Goal: Transaction & Acquisition: Purchase product/service

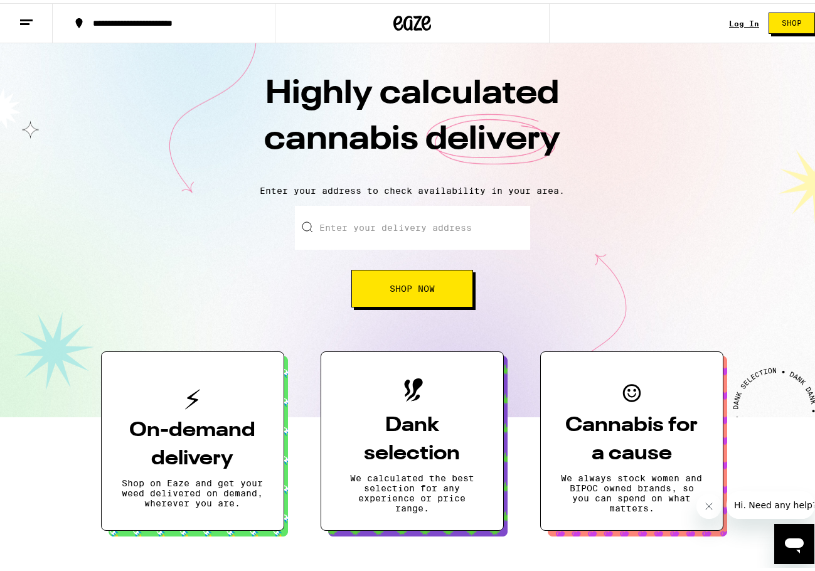
click at [741, 23] on link "Log In" at bounding box center [744, 20] width 30 height 8
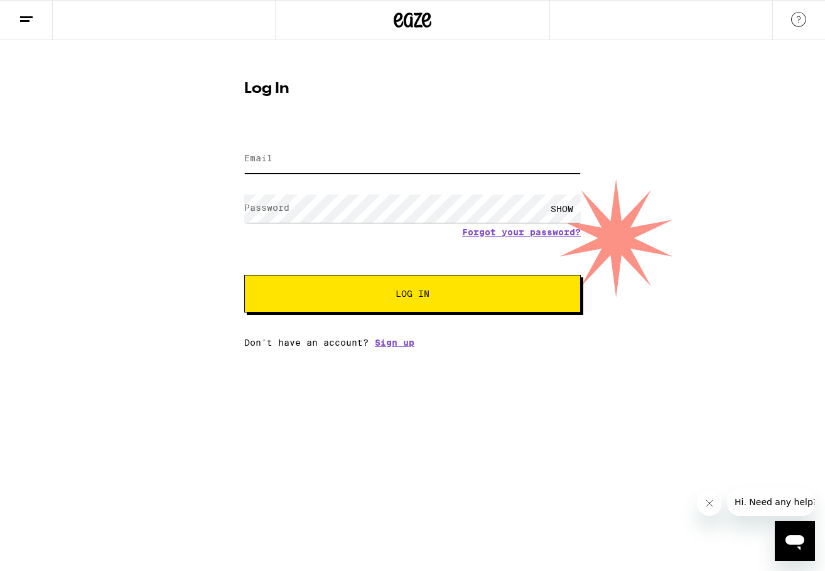
type input "thejenniferspivey@gmail.com"
click at [325, 162] on input "thejenniferspivey@gmail.com" at bounding box center [412, 159] width 336 height 28
click at [362, 282] on button "Log In" at bounding box center [412, 294] width 336 height 38
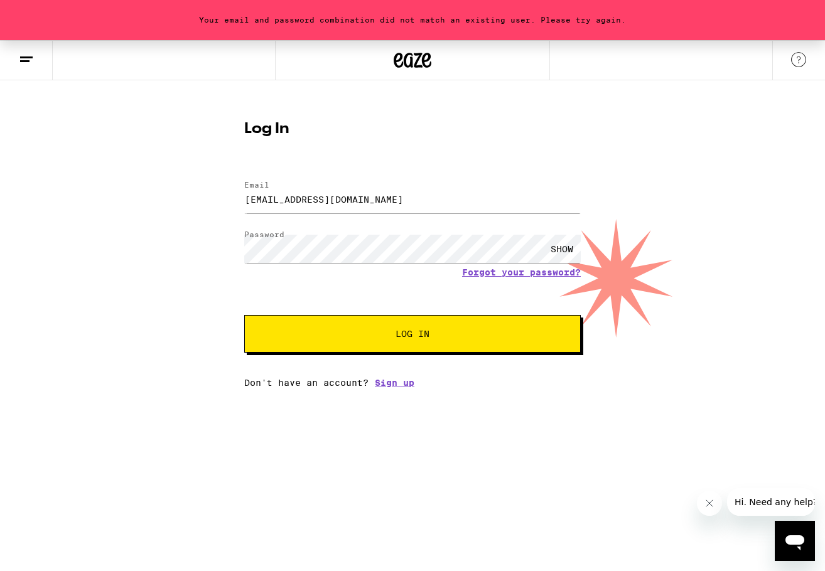
click at [550, 247] on div "SHOW" at bounding box center [562, 249] width 38 height 28
click at [365, 326] on button "Log In" at bounding box center [412, 334] width 336 height 38
click at [507, 272] on link "Forgot your password?" at bounding box center [521, 272] width 119 height 10
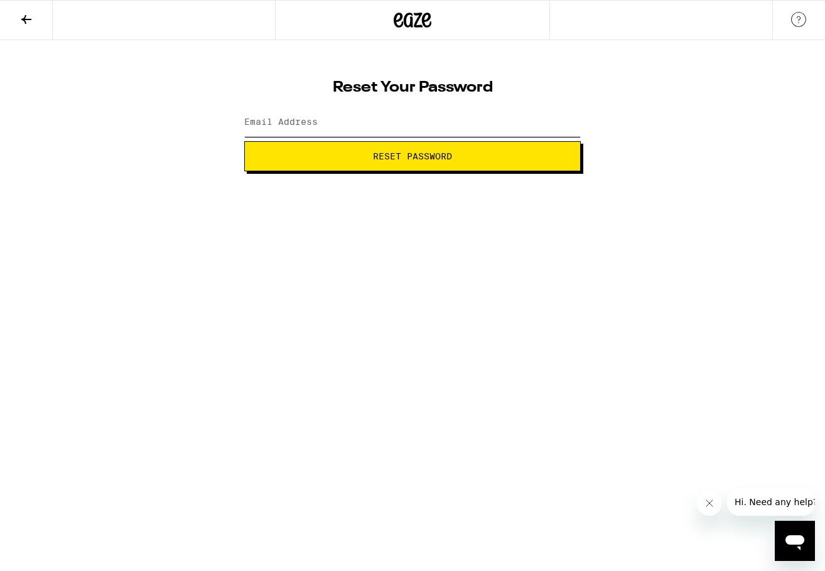
type input "thejenniferspivey@gmail.com"
click at [387, 141] on form "Email Address thejenniferspivey@gmail.com Reset Password" at bounding box center [412, 137] width 336 height 67
click at [392, 169] on button "Reset Password" at bounding box center [412, 156] width 336 height 30
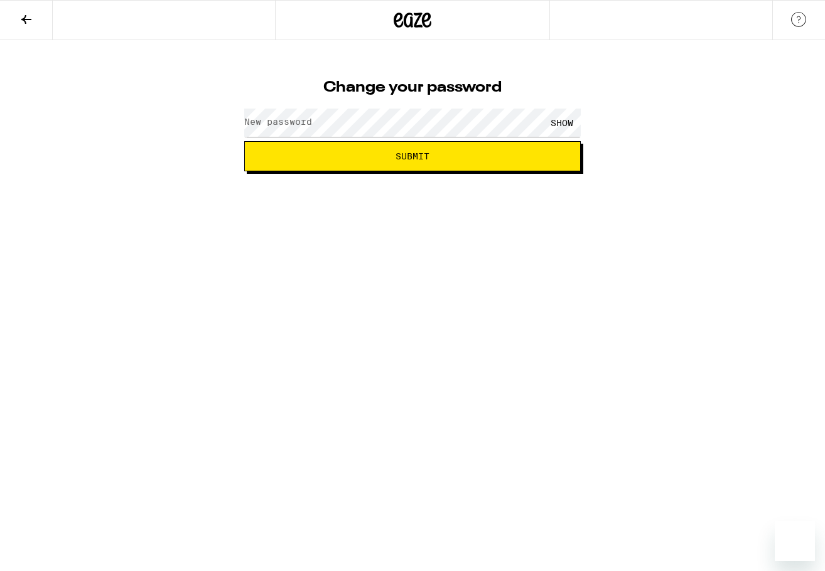
click at [289, 122] on label "New password" at bounding box center [278, 122] width 68 height 10
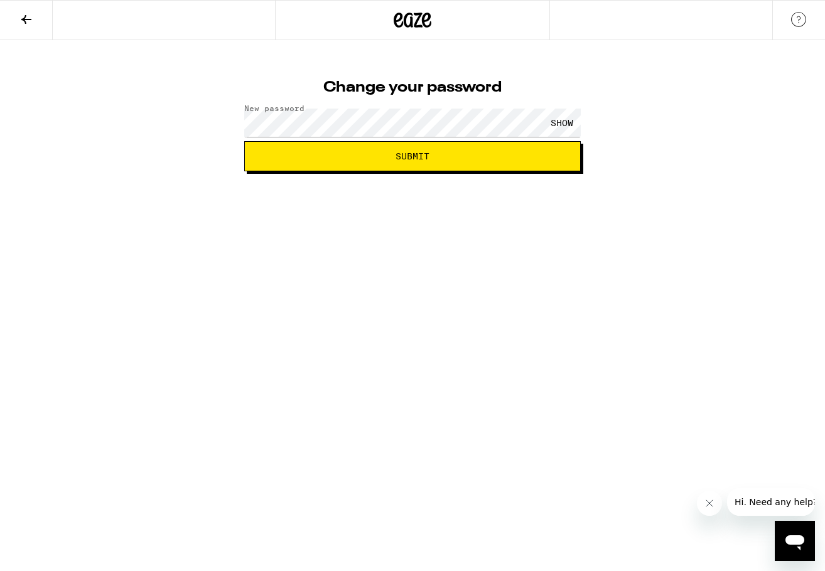
click at [423, 171] on html "Change your password New password SHOW Submit" at bounding box center [412, 85] width 825 height 171
click at [571, 126] on div "SHOW" at bounding box center [562, 123] width 38 height 28
click at [497, 160] on span "Submit" at bounding box center [412, 156] width 315 height 9
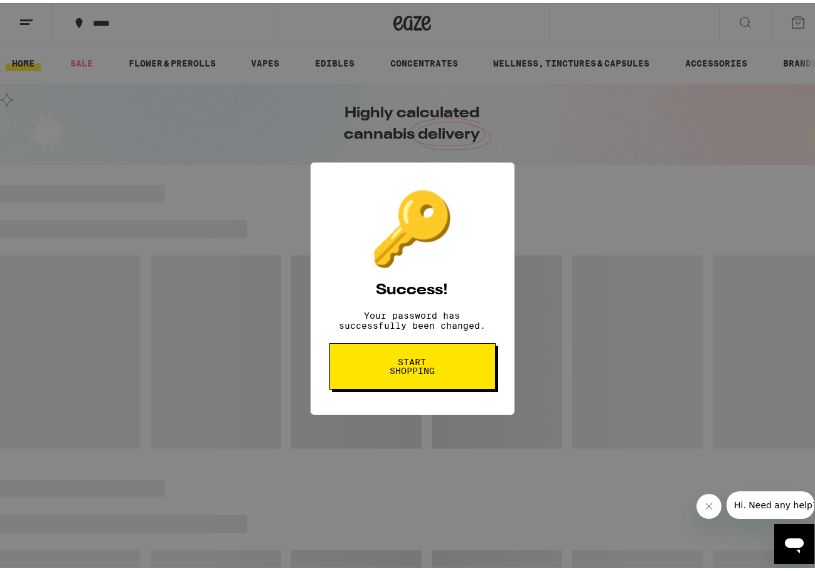
click at [401, 362] on button "Start shopping" at bounding box center [413, 363] width 166 height 46
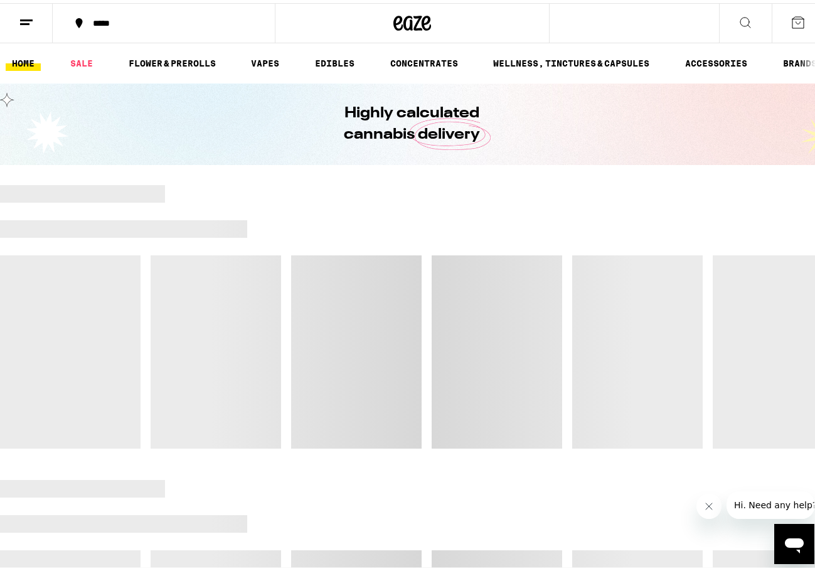
click at [102, 14] on button "*****" at bounding box center [164, 20] width 222 height 38
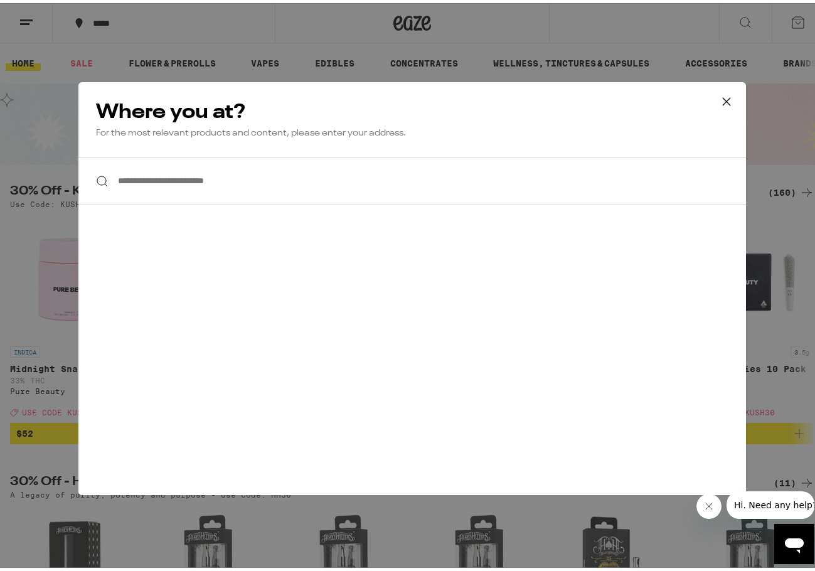
click at [149, 177] on input "**********" at bounding box center [412, 178] width 668 height 48
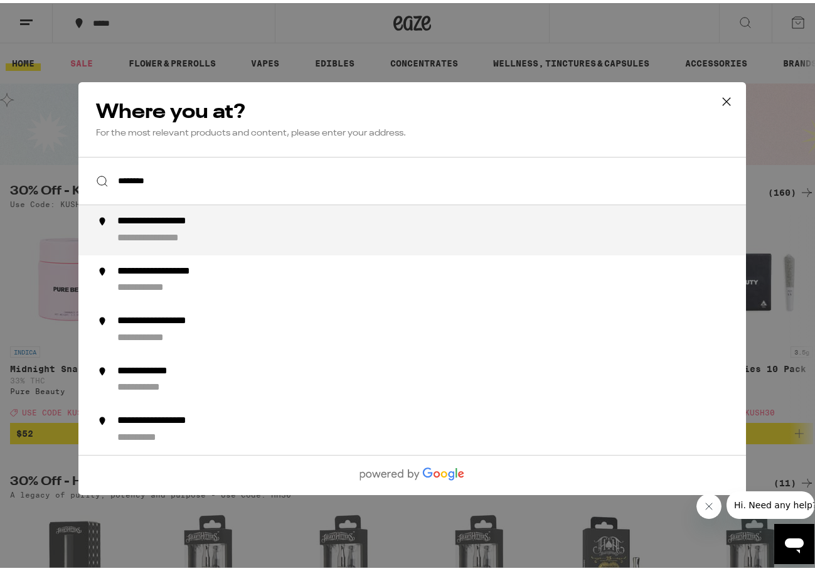
click at [204, 247] on li "**********" at bounding box center [412, 227] width 668 height 50
type input "**********"
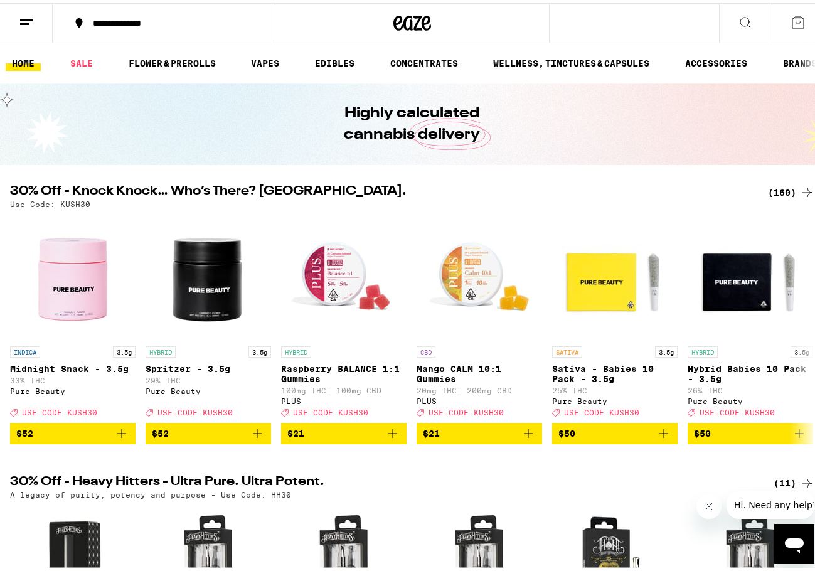
click at [774, 187] on div "(160)" at bounding box center [791, 189] width 46 height 15
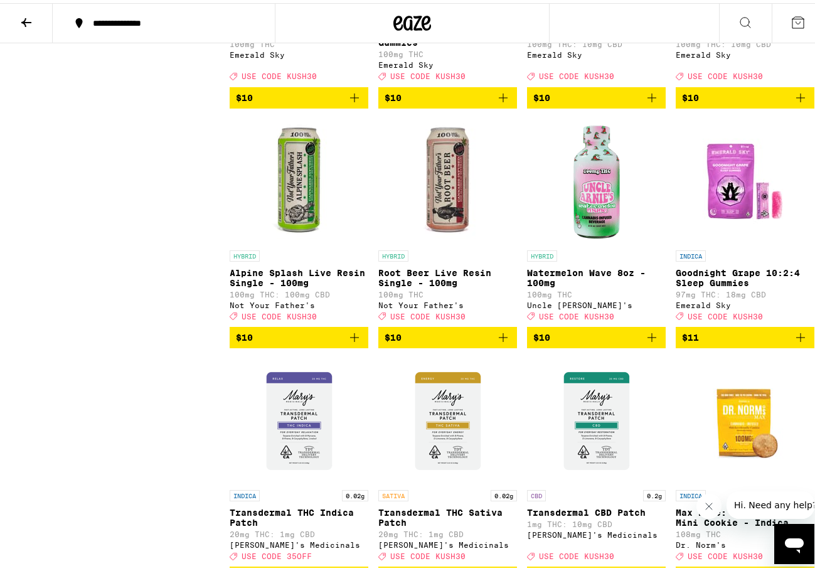
scroll to position [2448, 0]
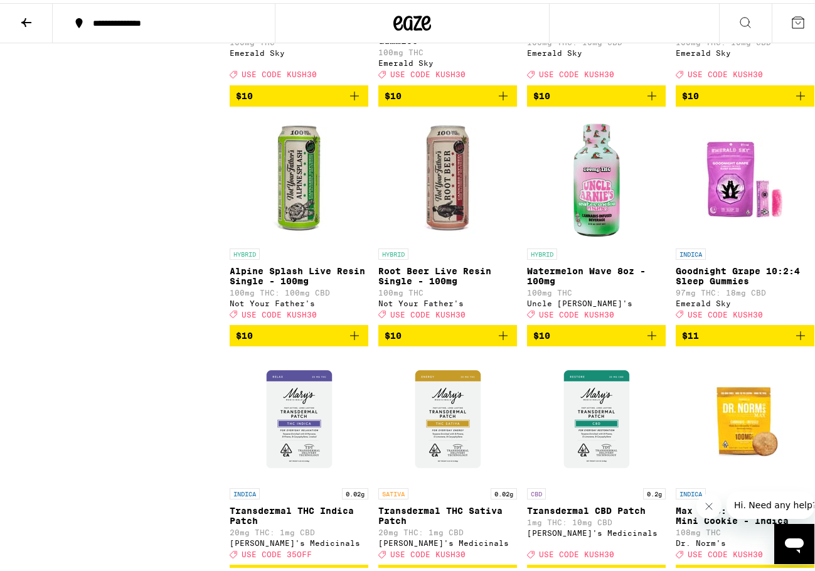
click at [498, 340] on icon "Add to bag" at bounding box center [503, 332] width 15 height 15
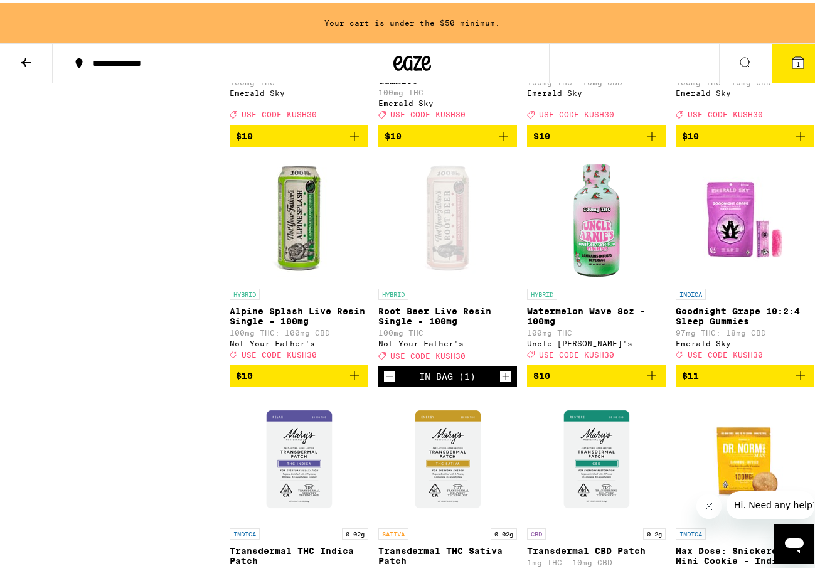
scroll to position [2488, 0]
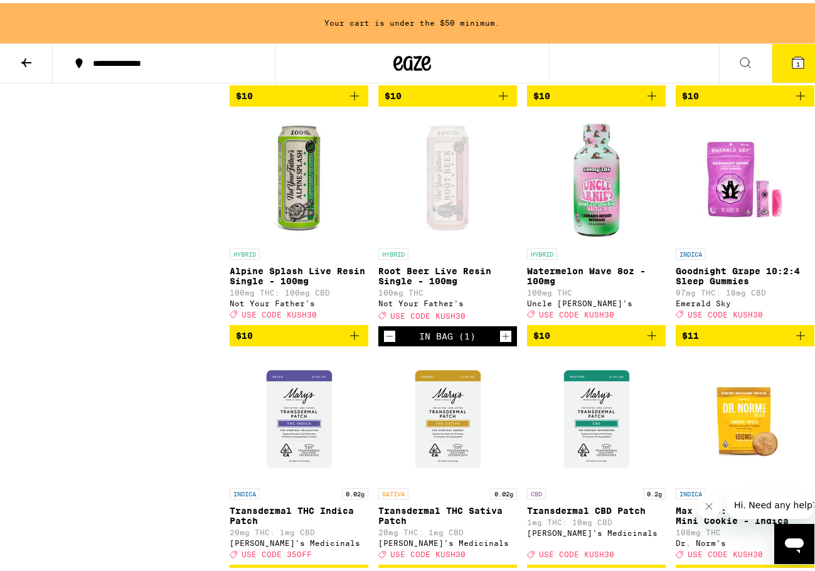
click at [510, 343] on div "In Bag (1)" at bounding box center [448, 333] width 139 height 20
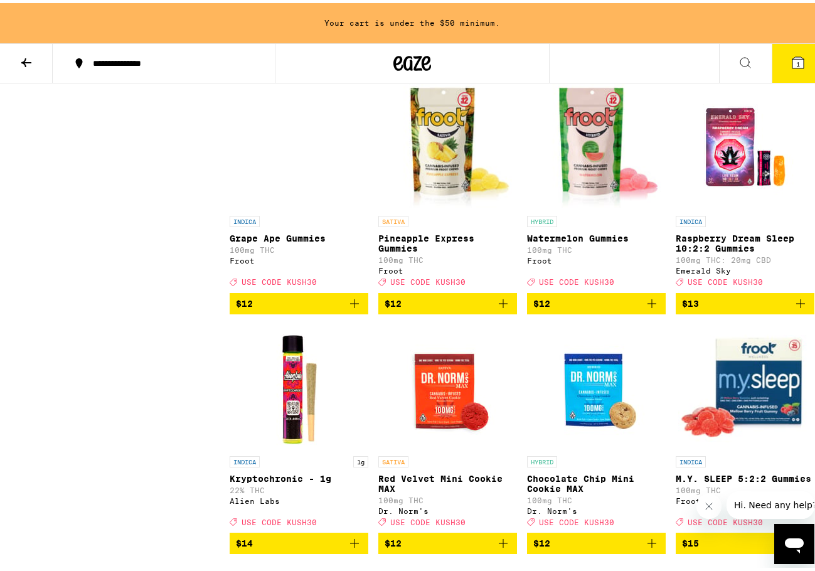
scroll to position [3242, 0]
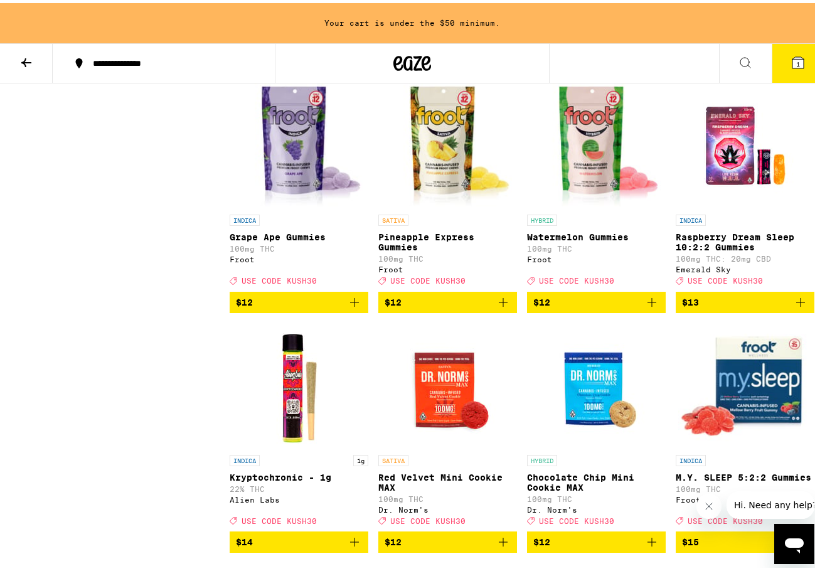
click at [793, 307] on icon "Add to bag" at bounding box center [800, 299] width 15 height 15
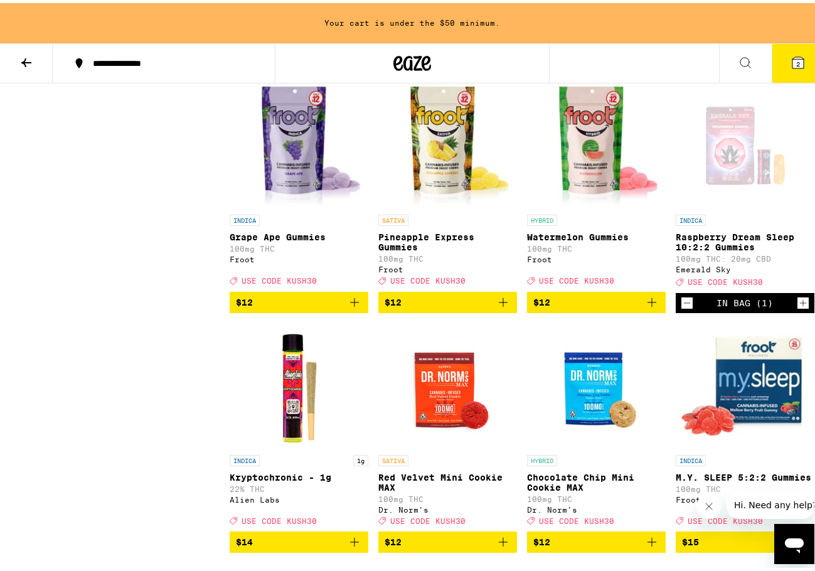
click at [798, 308] on icon "Increment" at bounding box center [803, 300] width 11 height 15
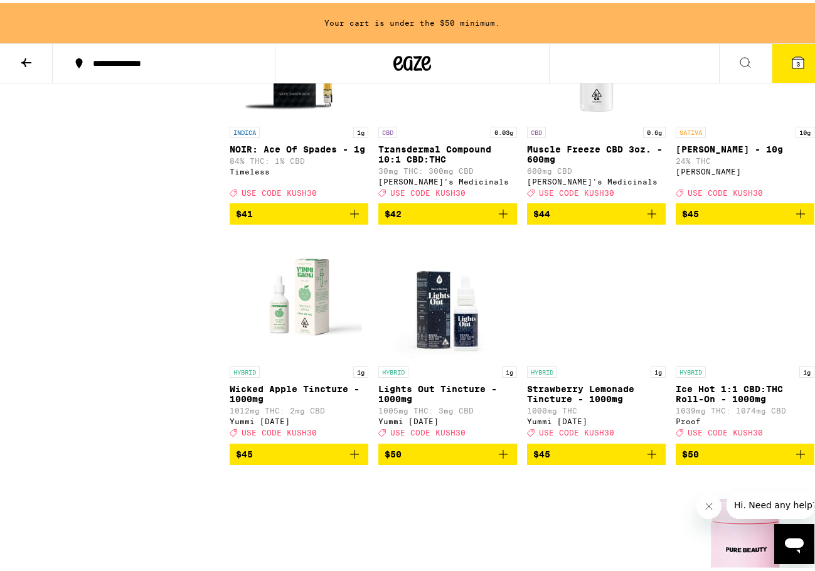
scroll to position [8263, 0]
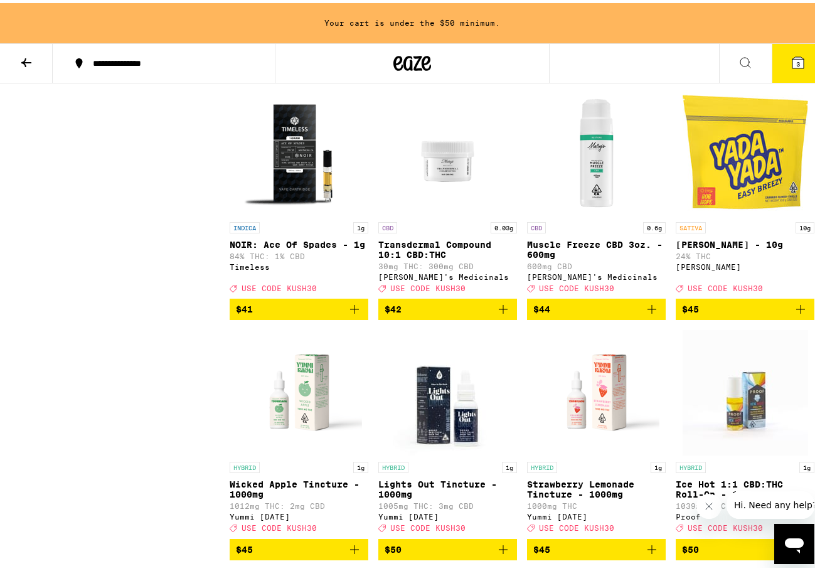
click at [500, 74] on icon "Add to bag" at bounding box center [503, 66] width 15 height 15
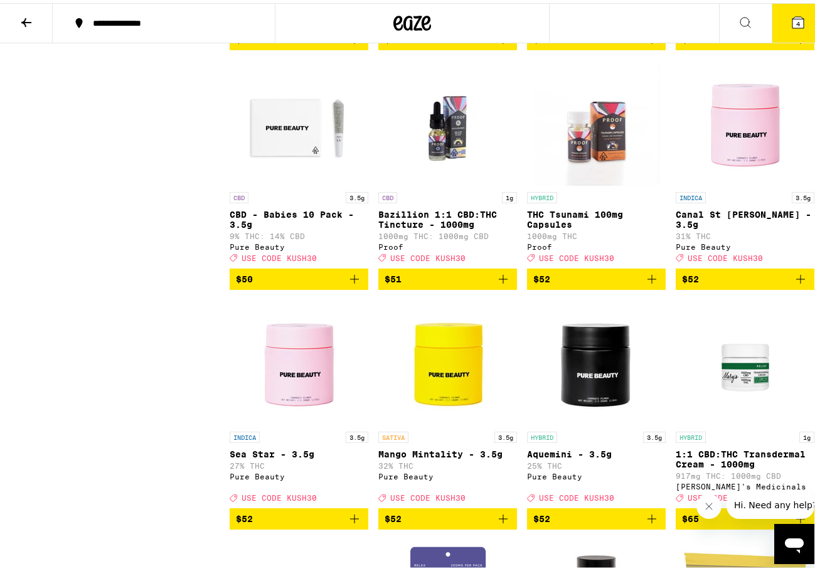
scroll to position [8859, 0]
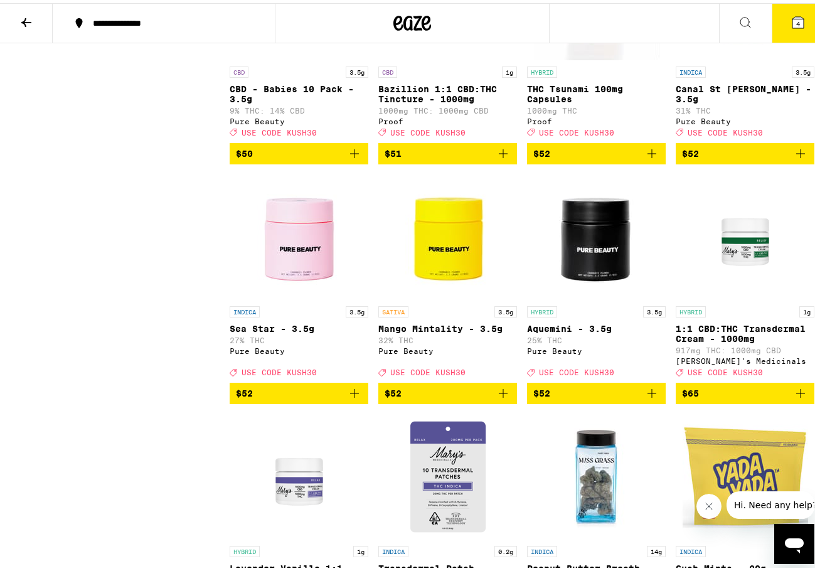
click at [647, 158] on icon "Add to bag" at bounding box center [652, 150] width 15 height 15
click at [784, 4] on button "5" at bounding box center [798, 20] width 53 height 39
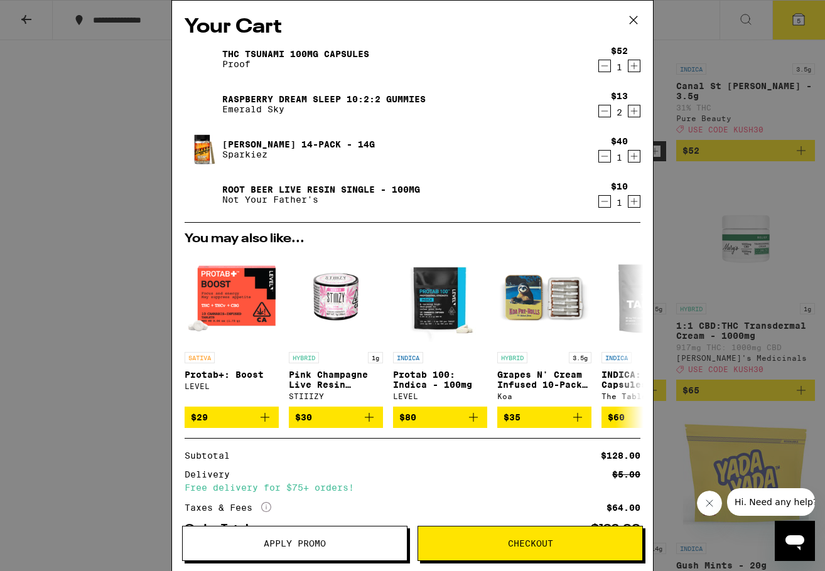
click at [250, 550] on button "Apply Promo" at bounding box center [294, 543] width 225 height 35
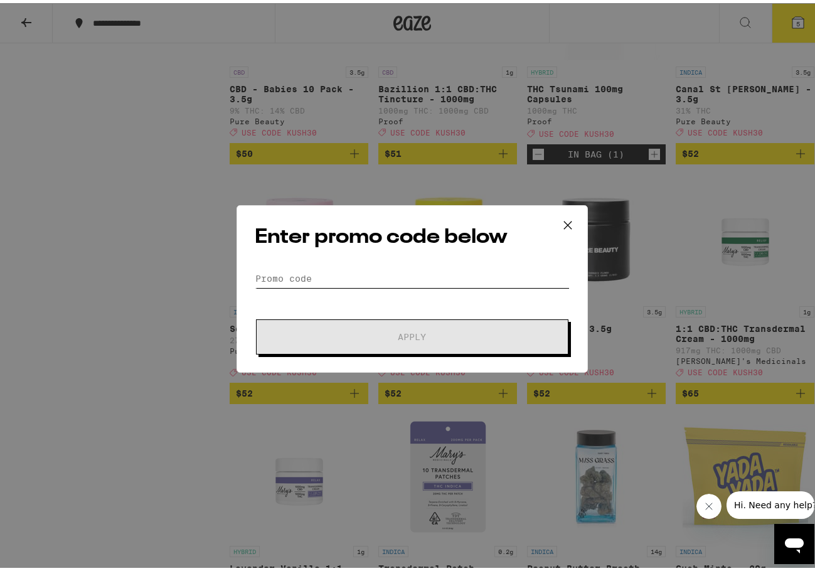
click at [328, 280] on input "Promo Code" at bounding box center [412, 275] width 315 height 19
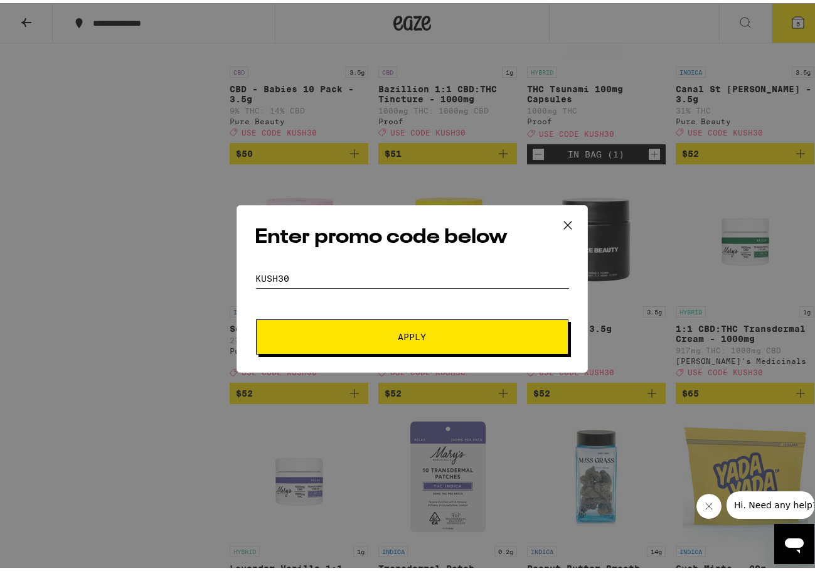
type input "kush30"
click at [333, 313] on form "Promo Code kush30 Apply" at bounding box center [412, 308] width 315 height 85
drag, startPoint x: 399, startPoint y: 227, endPoint x: 406, endPoint y: 213, distance: 14.6
click at [406, 213] on div "Enter promo code below Promo Code kush30 Apply" at bounding box center [413, 286] width 352 height 168
click at [433, 262] on div "Enter promo code below Promo Code kush30 Apply" at bounding box center [413, 286] width 352 height 168
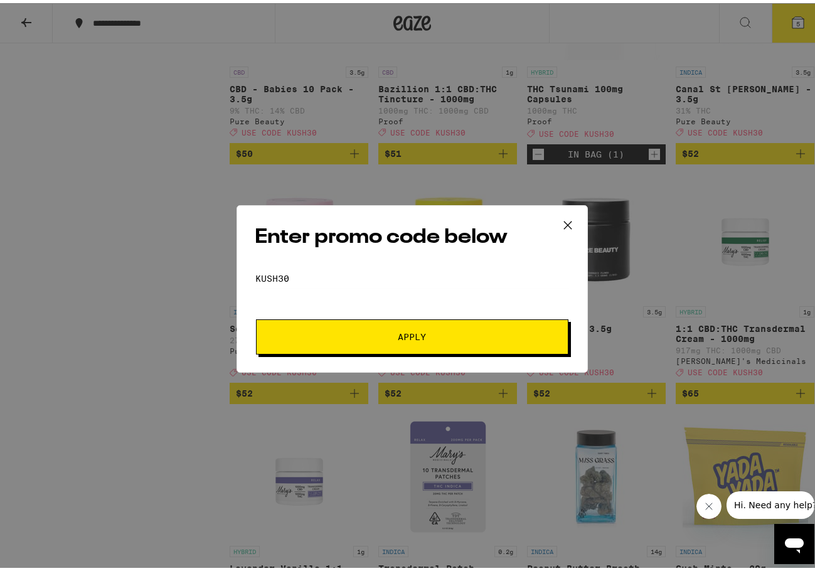
click at [427, 324] on button "Apply" at bounding box center [412, 333] width 313 height 35
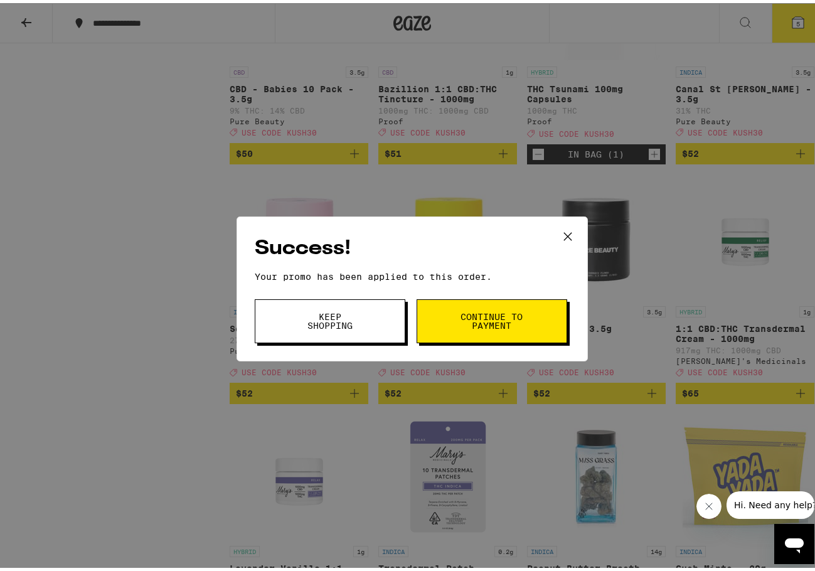
click at [330, 338] on button "Keep Shopping" at bounding box center [330, 318] width 151 height 44
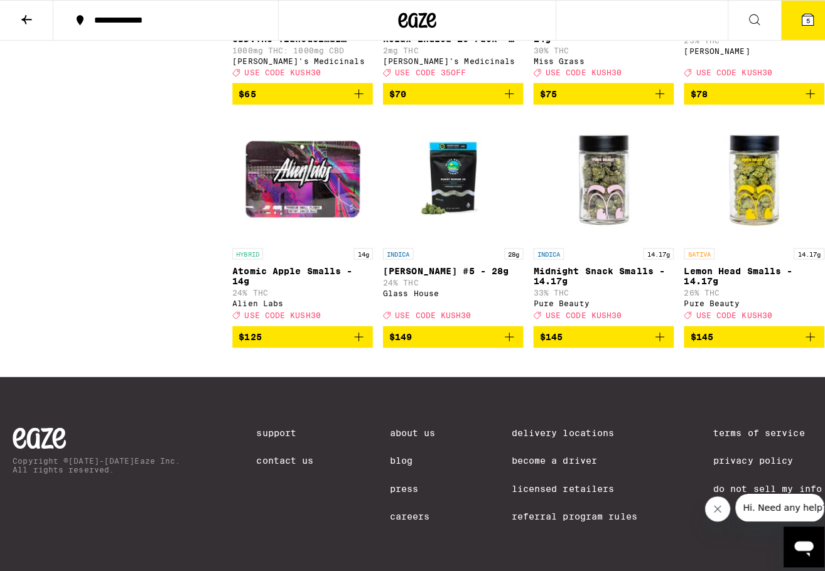
scroll to position [9738, 0]
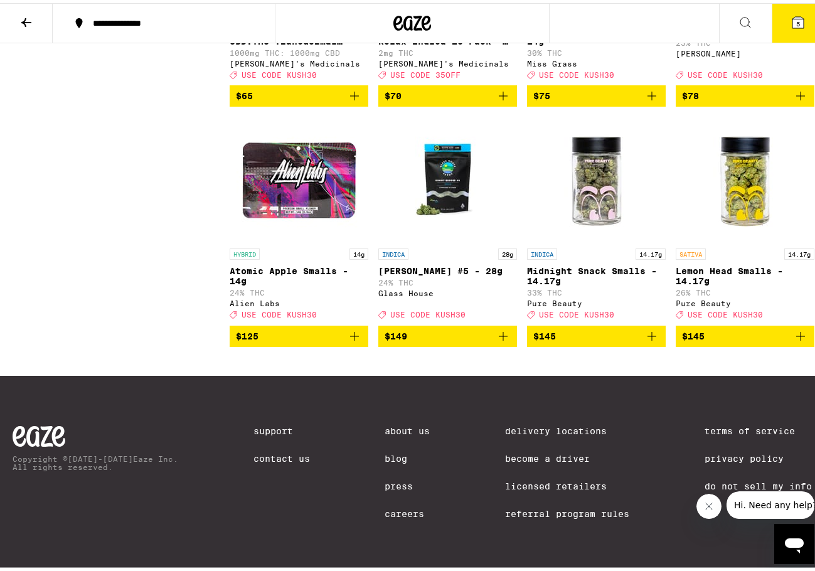
click at [779, 21] on button "5" at bounding box center [798, 20] width 53 height 39
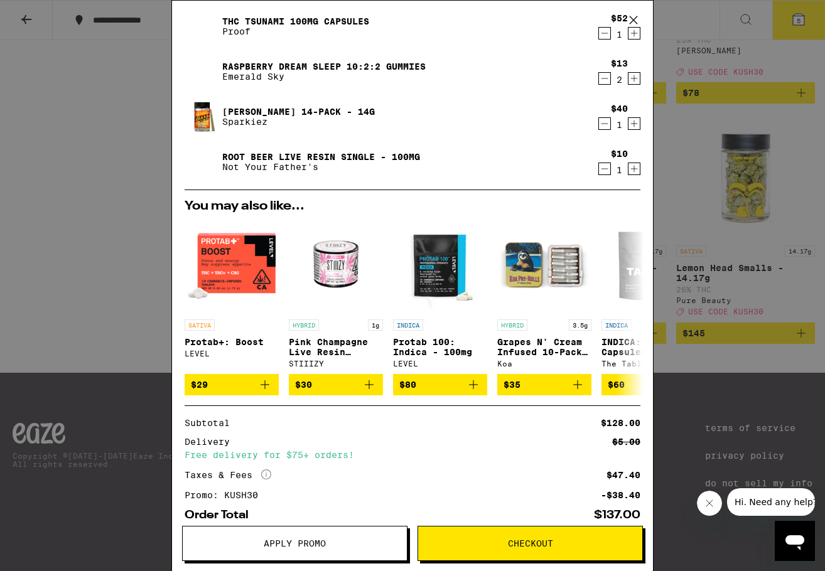
scroll to position [104, 0]
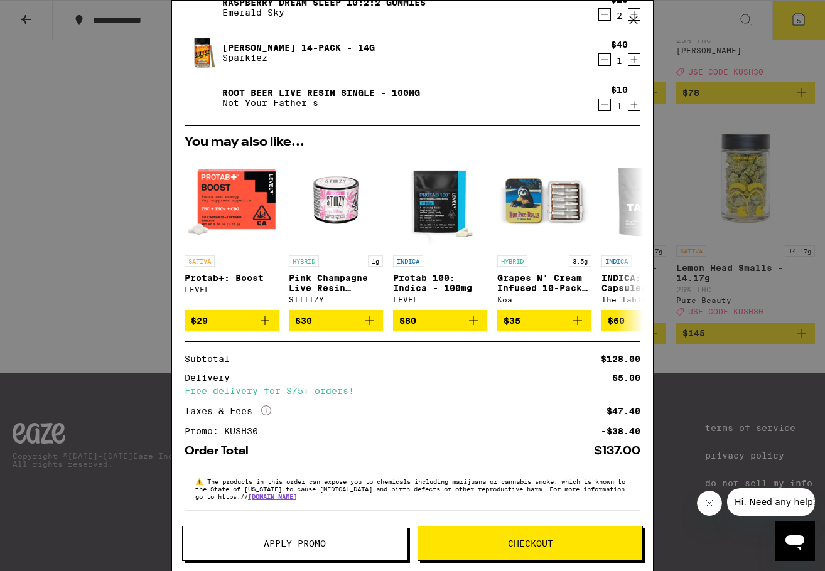
click at [553, 533] on button "Checkout" at bounding box center [529, 543] width 225 height 35
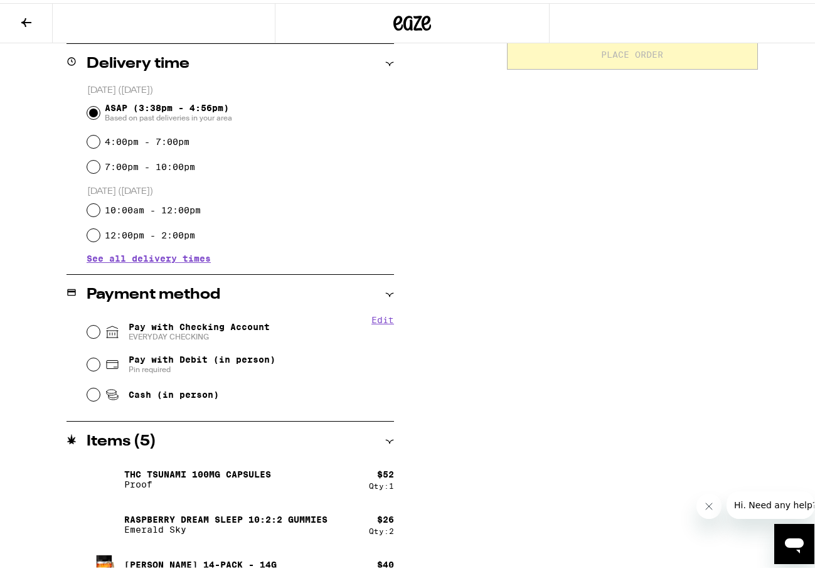
scroll to position [314, 0]
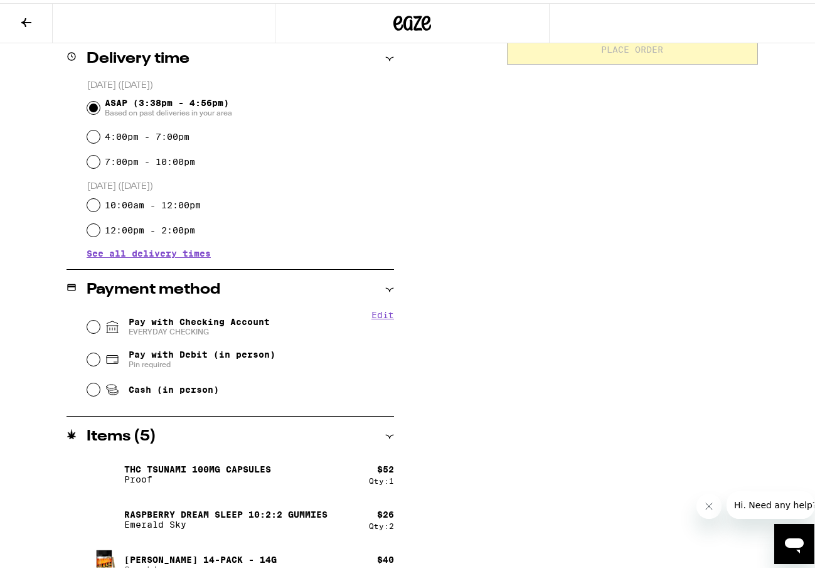
click at [216, 314] on span "Pay with Checking Account EVERYDAY CHECKING" at bounding box center [199, 324] width 141 height 20
click at [100, 318] on input "Pay with Checking Account EVERYDAY CHECKING" at bounding box center [93, 324] width 13 height 13
radio input "true"
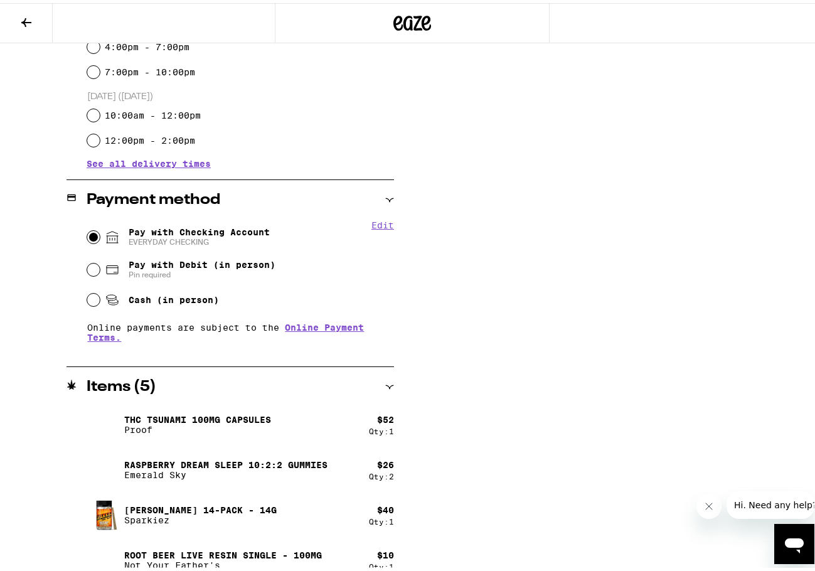
scroll to position [418, 0]
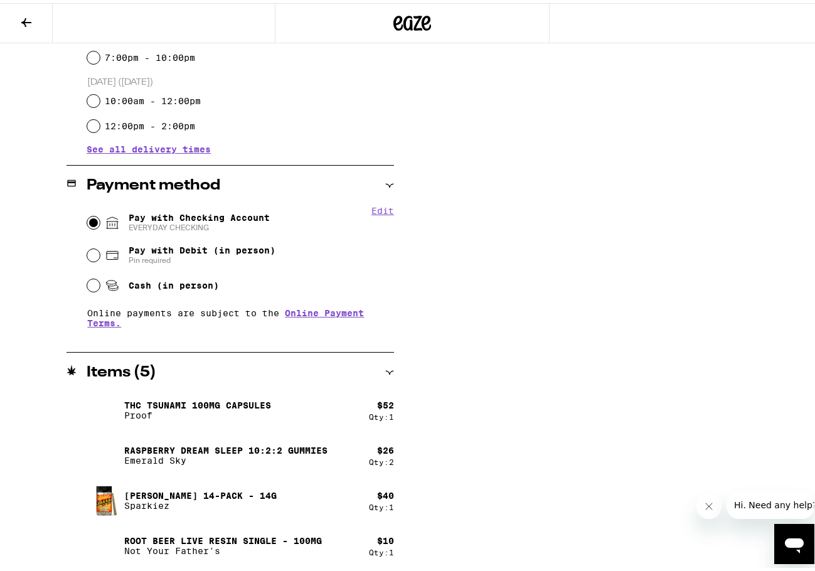
click at [494, 345] on div "**********" at bounding box center [412, 152] width 825 height 837
click at [387, 493] on div "$ 40" at bounding box center [385, 493] width 17 height 10
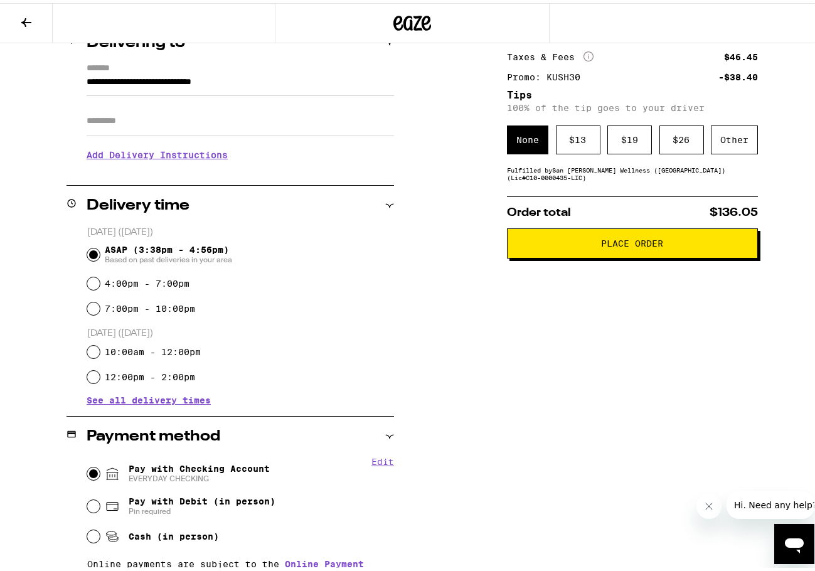
scroll to position [0, 0]
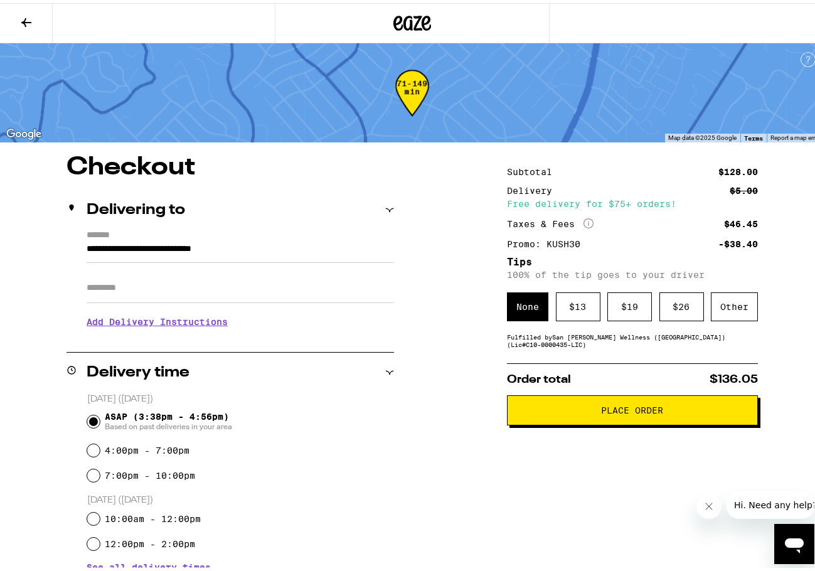
click at [29, 23] on icon at bounding box center [26, 19] width 15 height 15
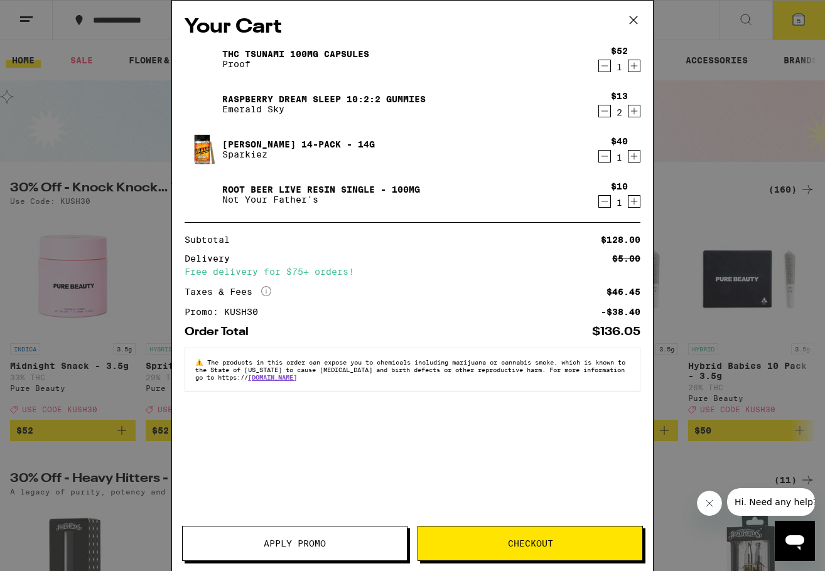
click at [627, 21] on icon at bounding box center [633, 20] width 19 height 19
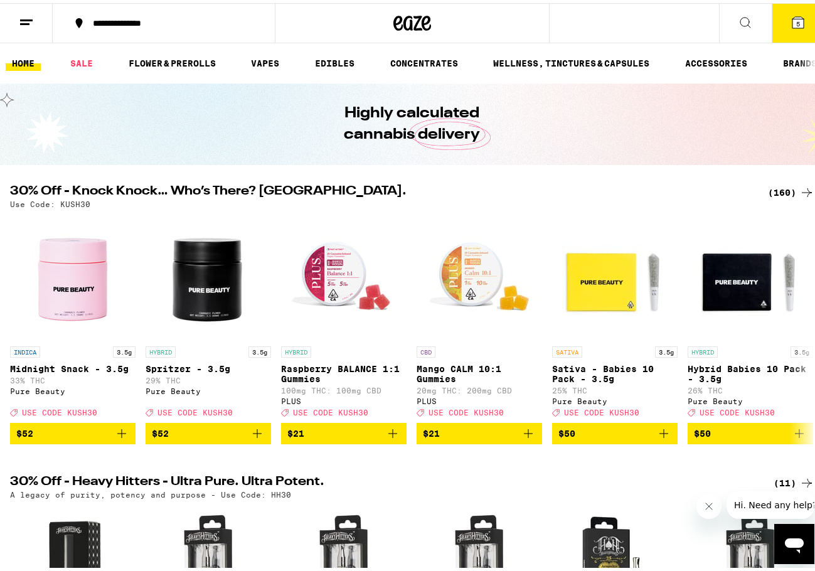
click at [635, 21] on div "Your Cart THC Tsunami 100mg Capsules Proof $52 1 Raspberry Dream Sleep 10:2:2 G…" at bounding box center [412, 285] width 825 height 571
click at [743, 18] on button at bounding box center [745, 21] width 53 height 40
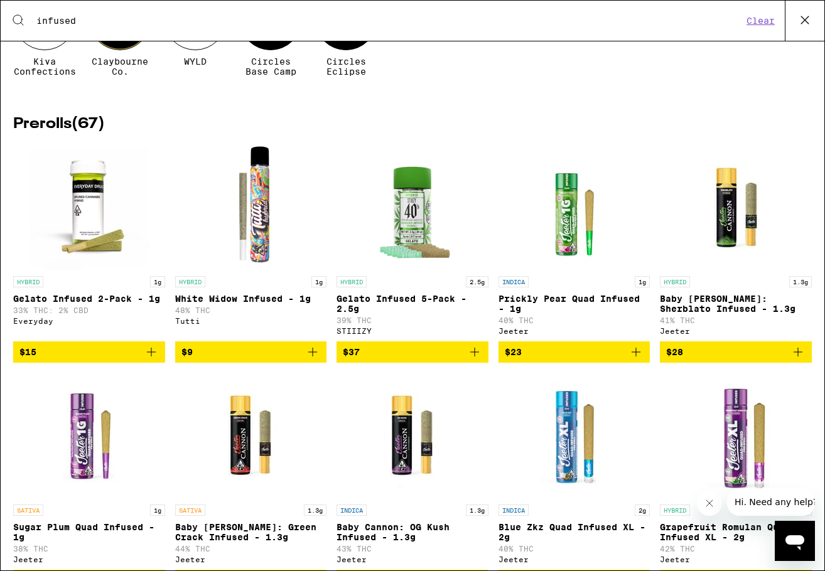
scroll to position [188, 0]
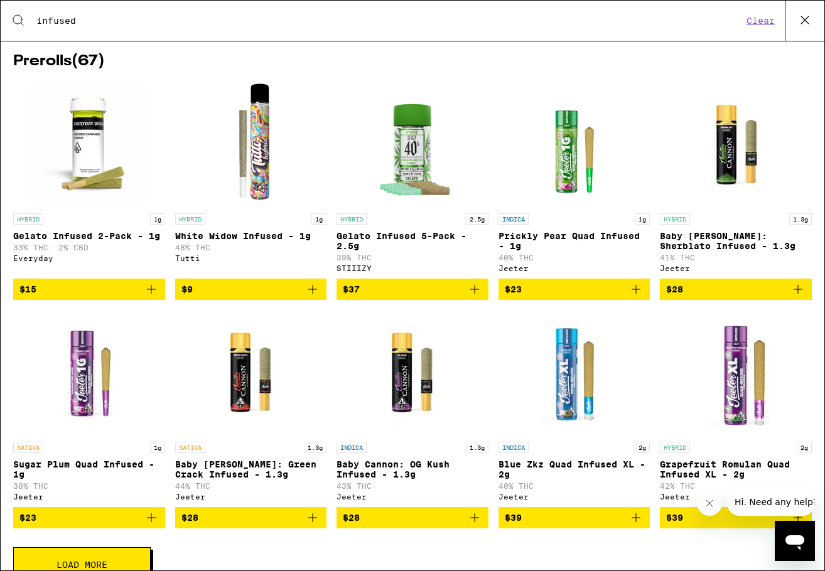
type input "infused"
click at [146, 297] on icon "Add to bag" at bounding box center [151, 289] width 15 height 15
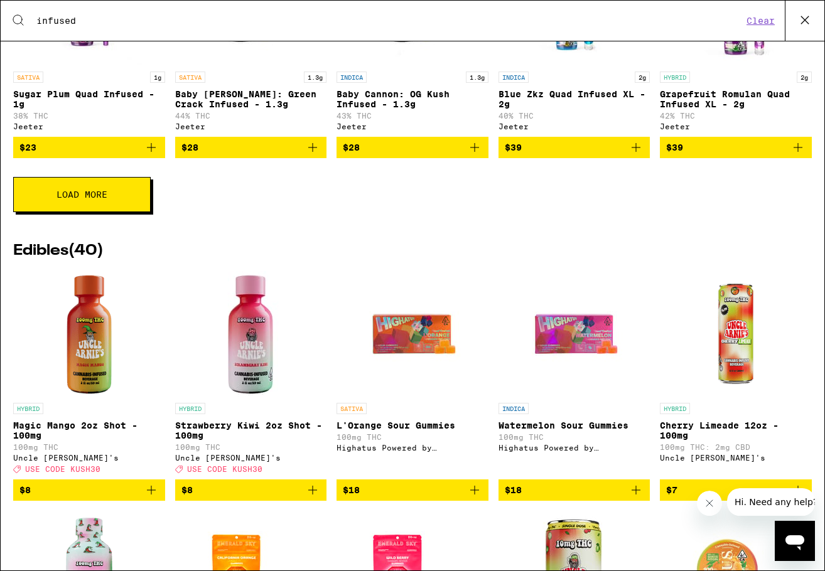
scroll to position [565, 0]
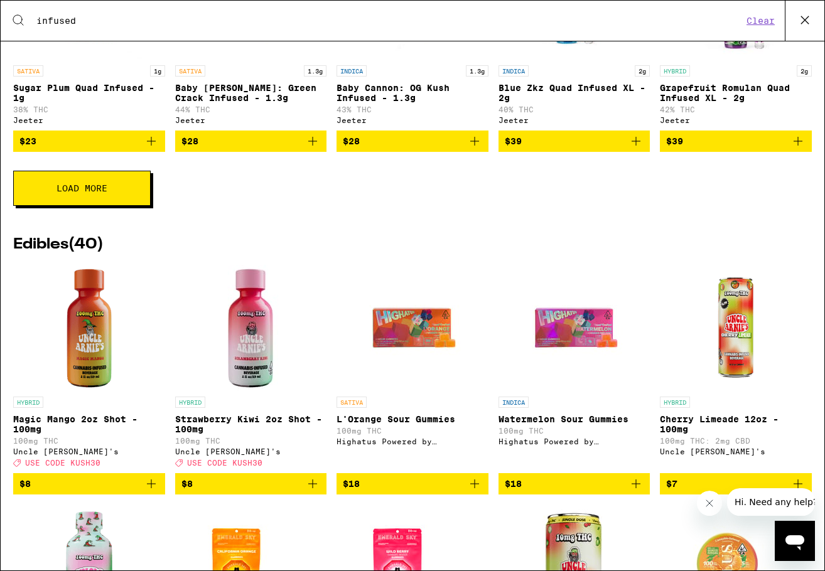
click at [92, 206] on button "Load More" at bounding box center [81, 188] width 137 height 35
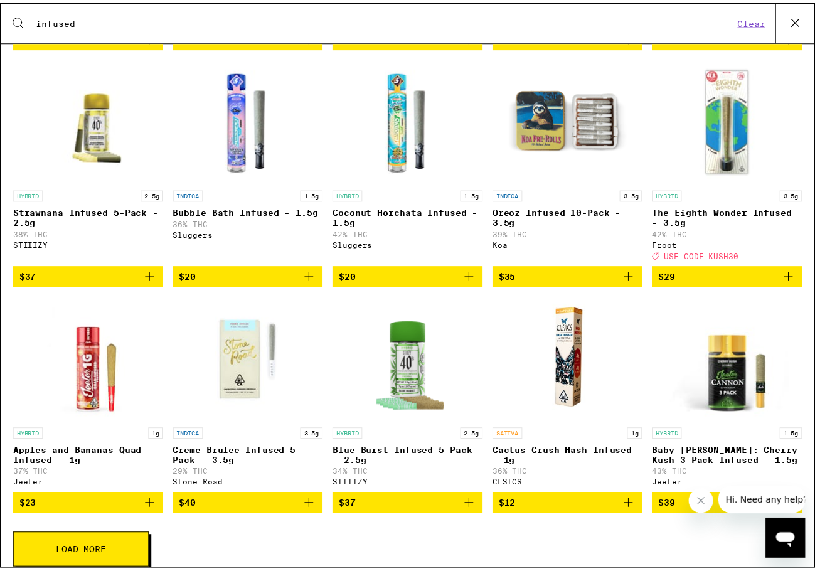
scroll to position [690, 0]
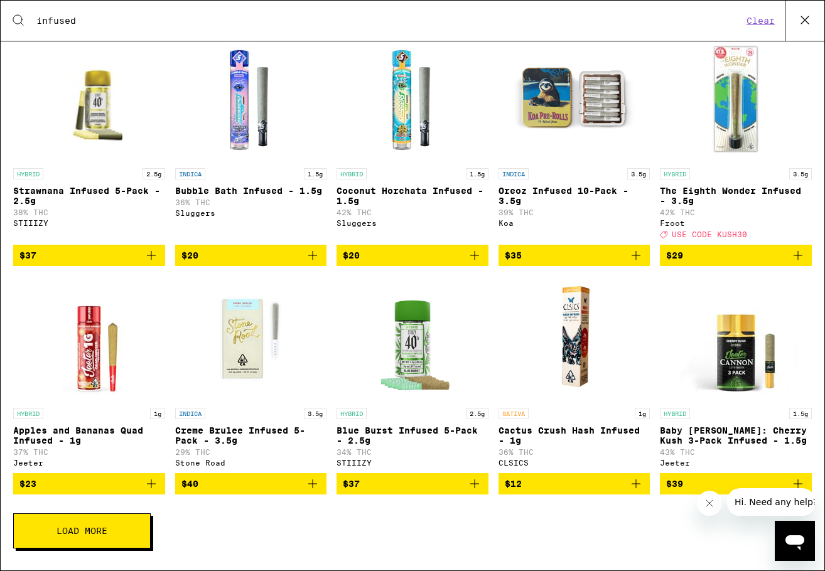
click at [363, 446] on p "Blue Burst Infused 5-Pack - 2.5g" at bounding box center [412, 436] width 152 height 20
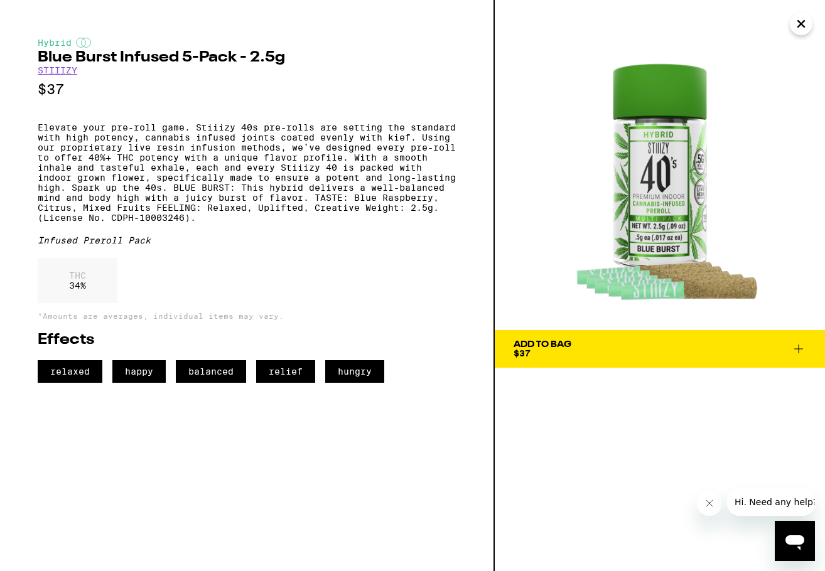
click at [567, 340] on div "Add To Bag" at bounding box center [542, 344] width 58 height 9
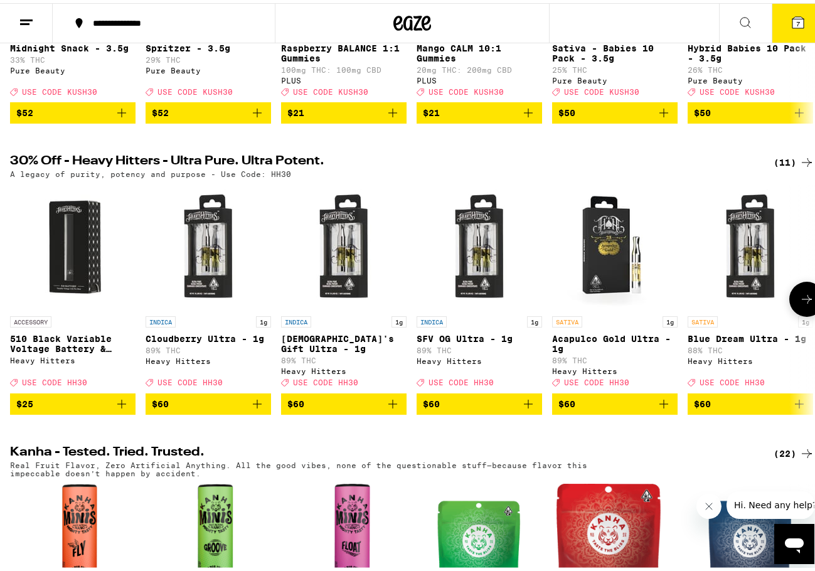
scroll to position [314, 0]
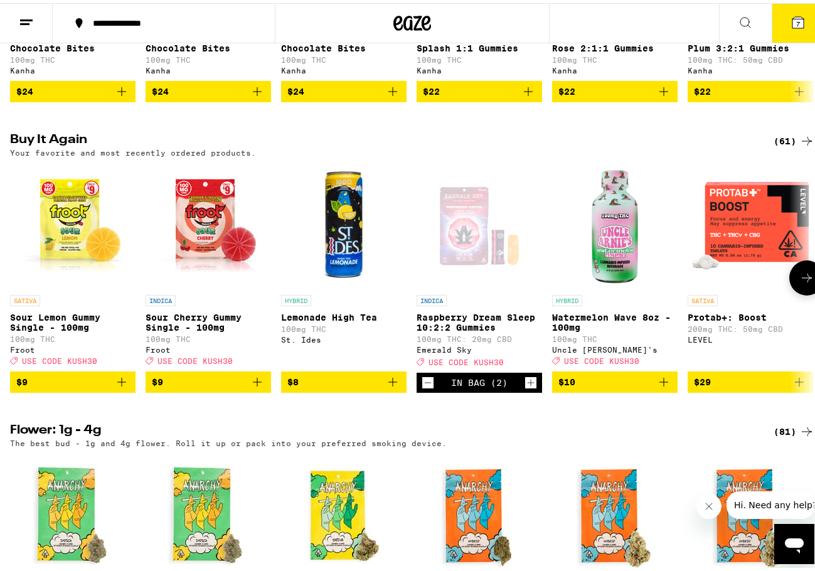
scroll to position [942, 0]
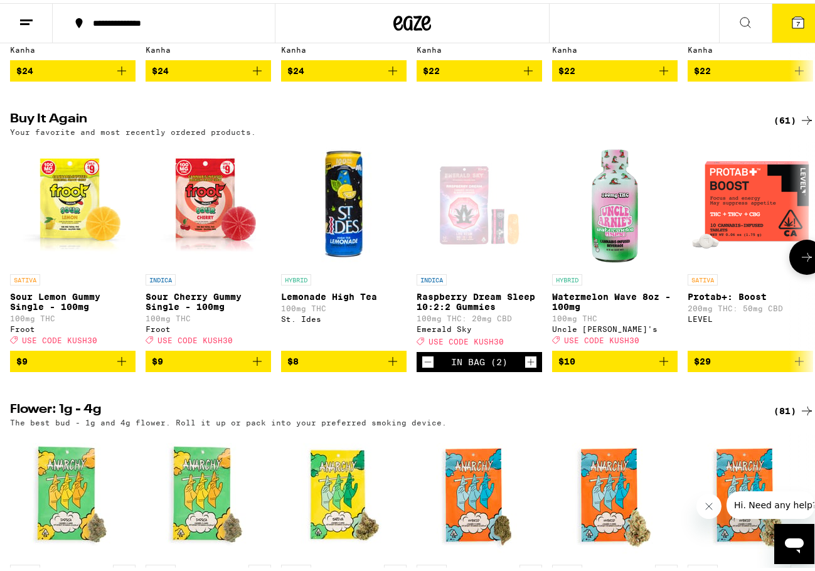
click at [390, 366] on icon "Add to bag" at bounding box center [392, 358] width 15 height 15
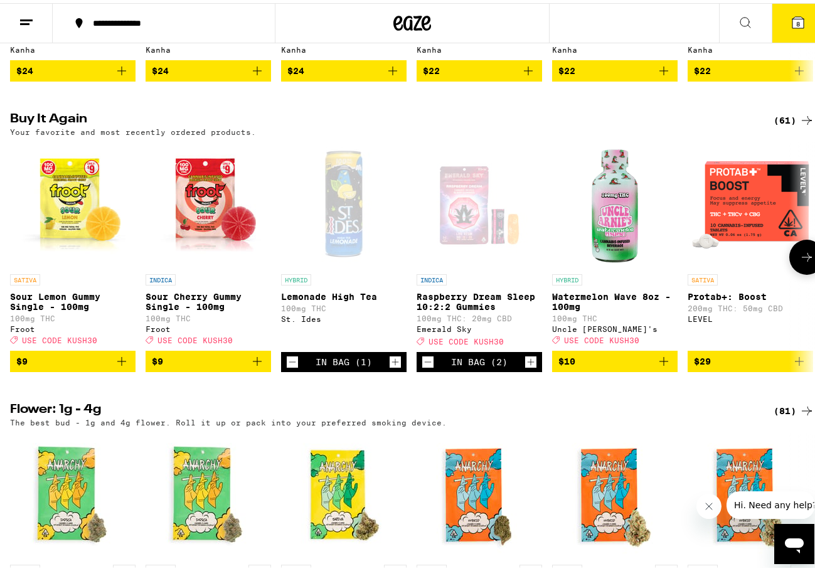
click at [387, 369] on div "In Bag (1)" at bounding box center [344, 359] width 126 height 20
click at [392, 367] on icon "Increment" at bounding box center [395, 359] width 11 height 15
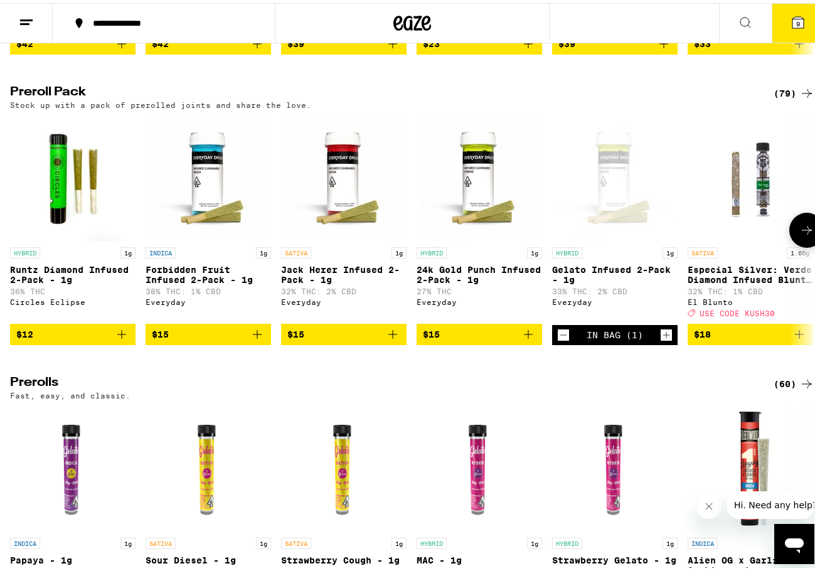
scroll to position [3390, 0]
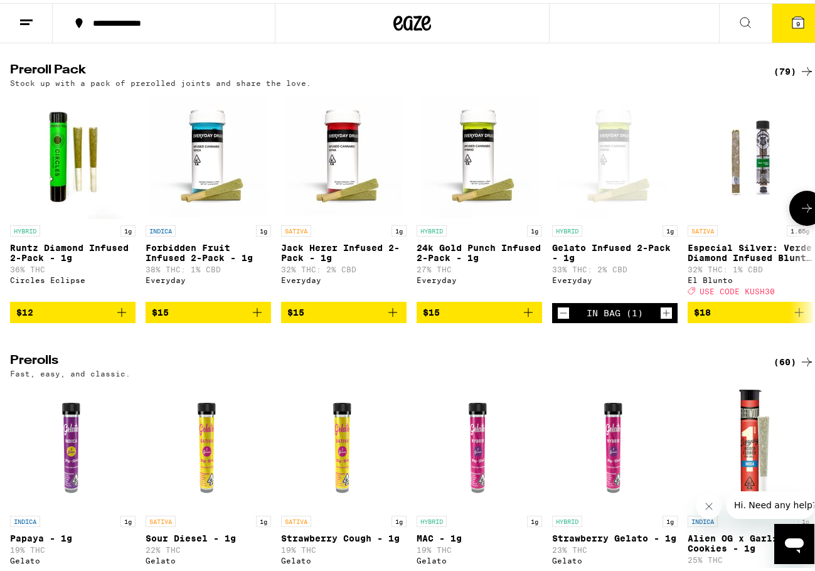
click at [387, 317] on icon "Add to bag" at bounding box center [392, 309] width 15 height 15
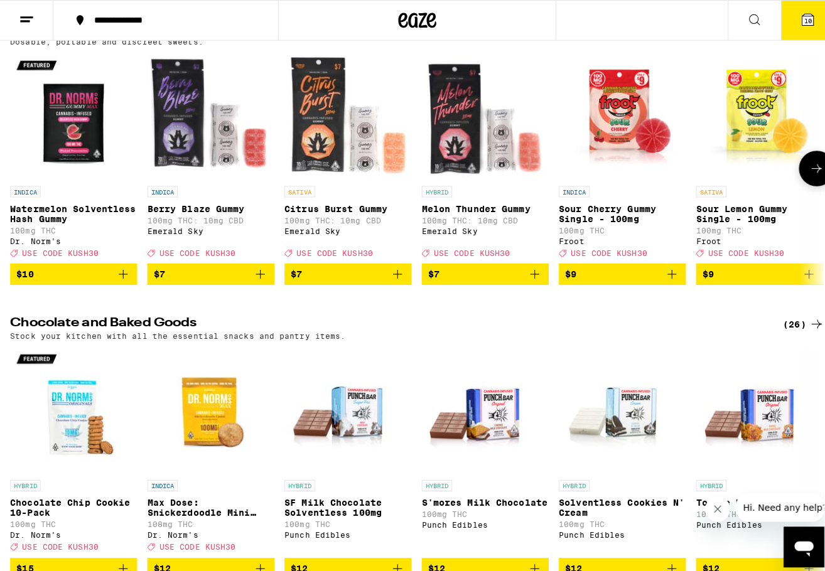
scroll to position [4017, 0]
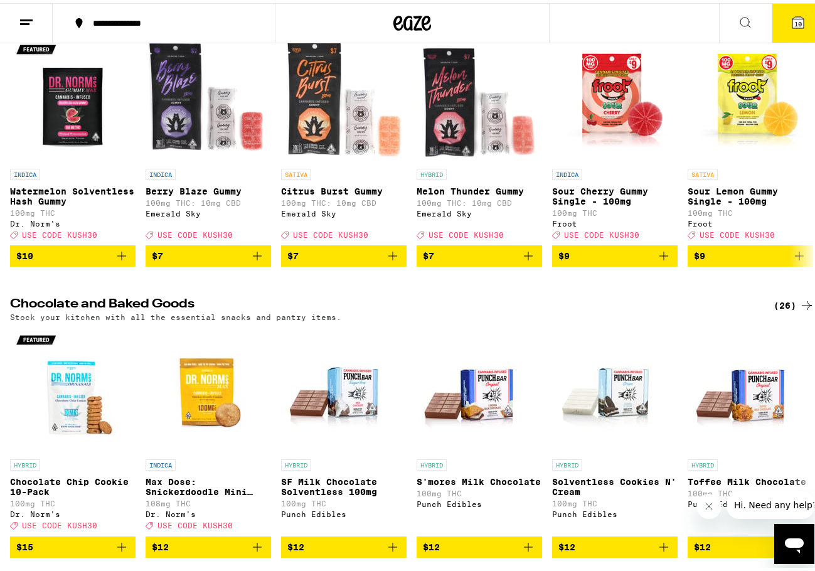
click at [800, 30] on button "10" at bounding box center [798, 20] width 53 height 39
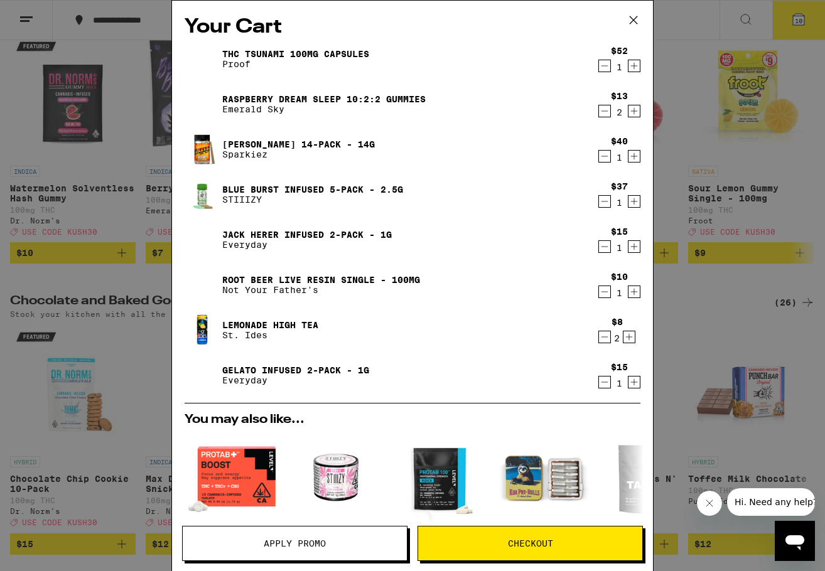
click at [631, 14] on icon at bounding box center [633, 20] width 19 height 19
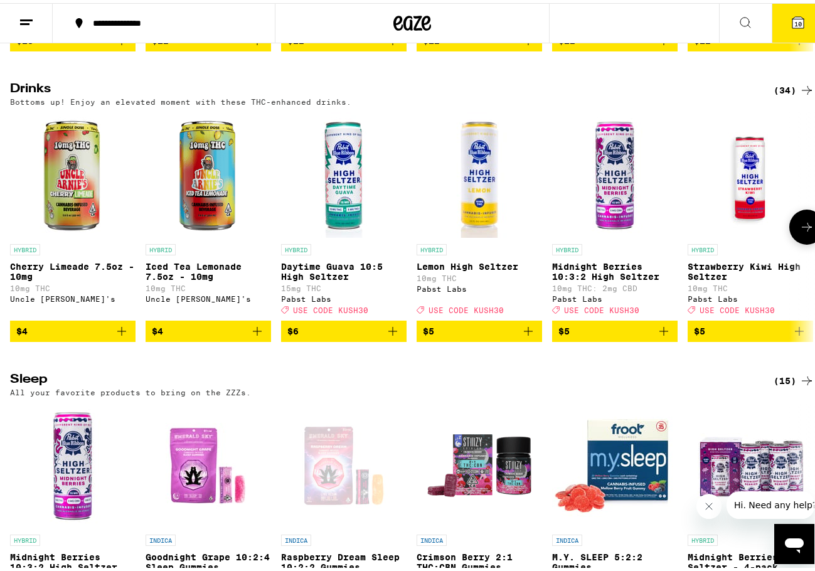
scroll to position [4582, 0]
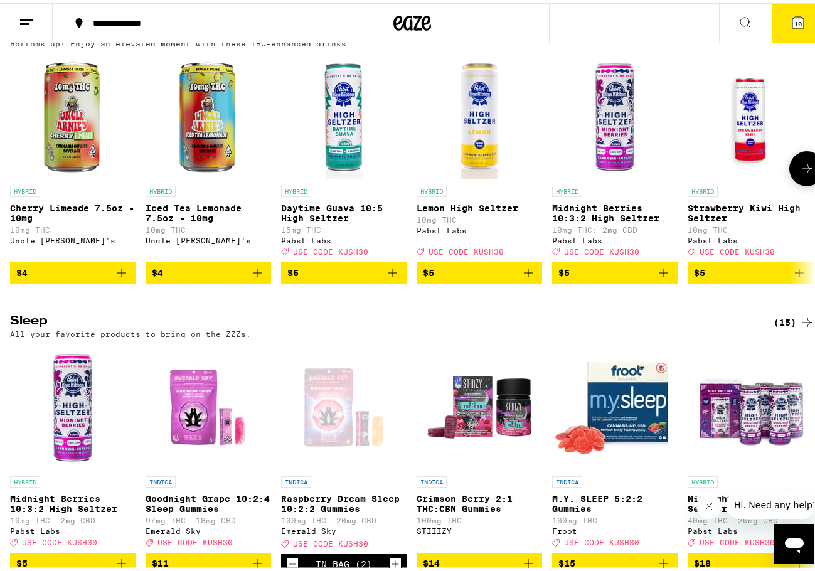
click at [391, 281] on button "$6" at bounding box center [344, 269] width 126 height 21
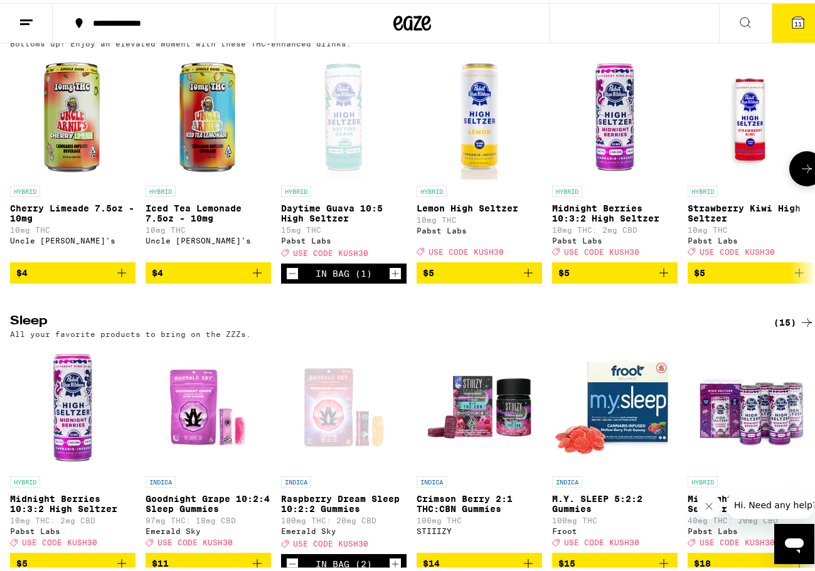
click at [394, 278] on icon "Increment" at bounding box center [395, 270] width 11 height 15
click at [788, 36] on div "(34)" at bounding box center [794, 28] width 41 height 15
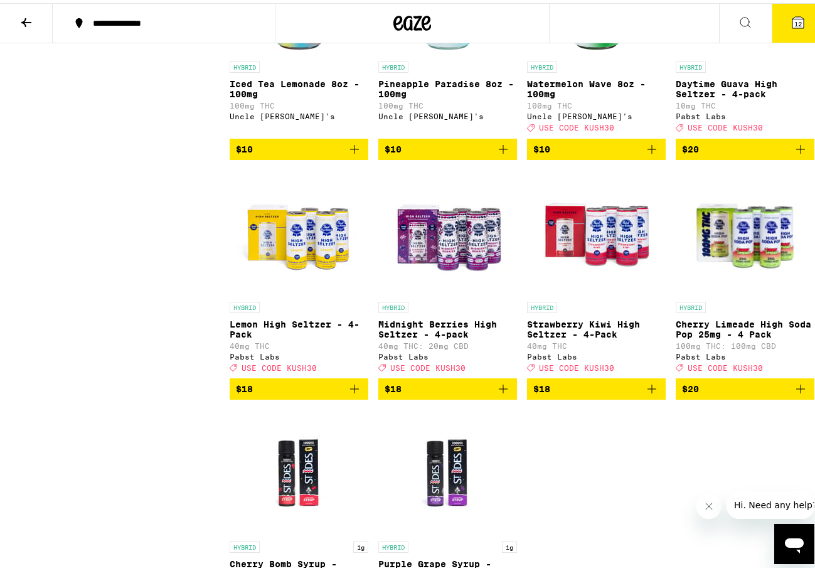
scroll to position [1695, 0]
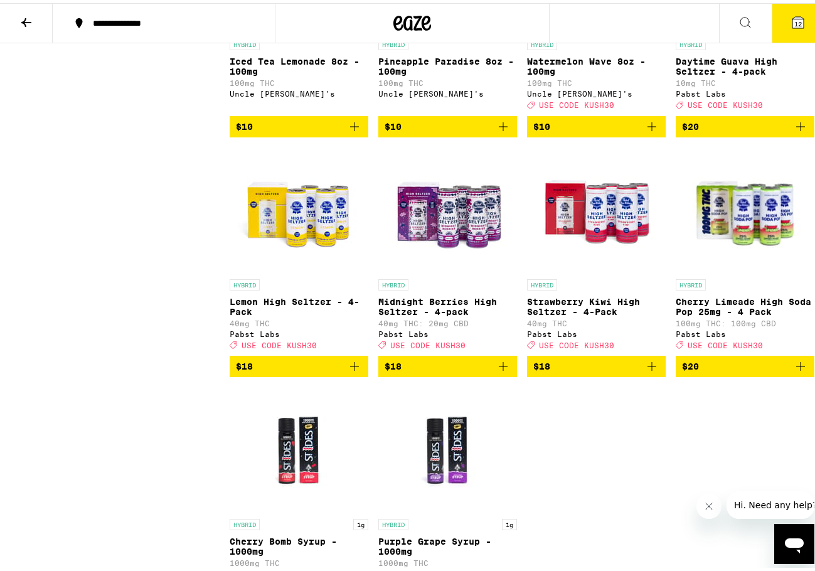
click at [793, 371] on icon "Add to bag" at bounding box center [800, 363] width 15 height 15
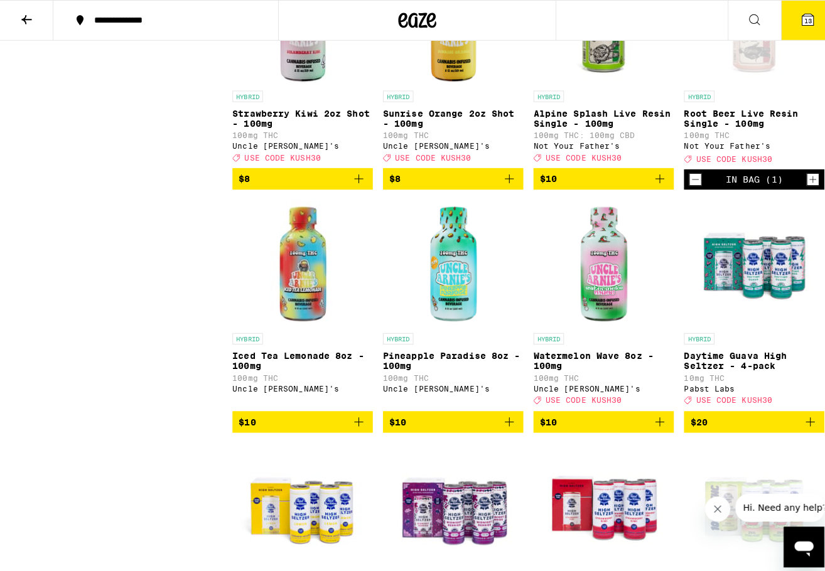
scroll to position [1217, 0]
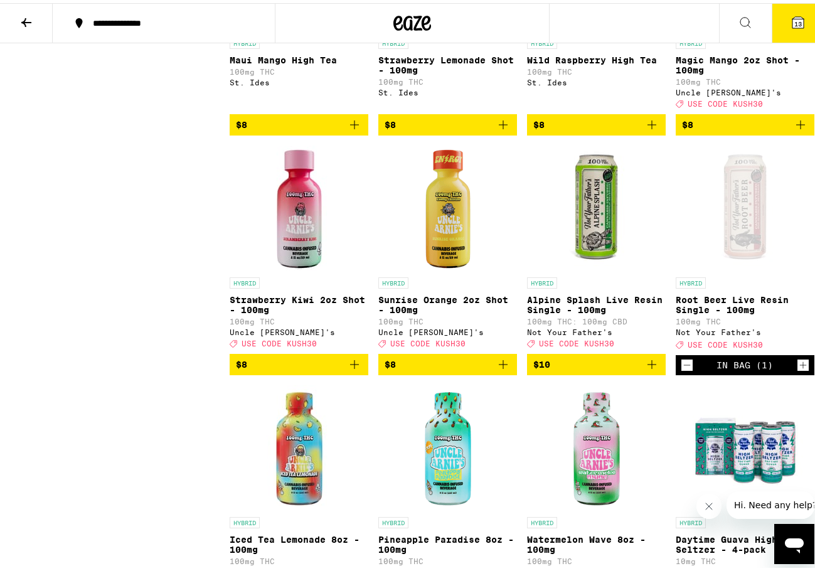
click at [802, 28] on button "13" at bounding box center [798, 20] width 53 height 39
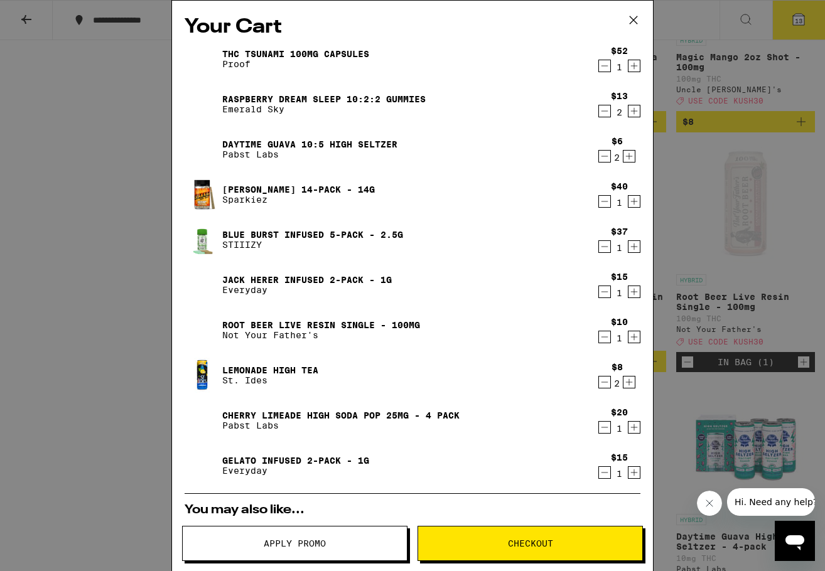
click at [628, 339] on icon "Increment" at bounding box center [633, 337] width 11 height 15
click at [205, 58] on img at bounding box center [202, 58] width 35 height 35
click at [599, 69] on icon "Decrement" at bounding box center [604, 65] width 11 height 15
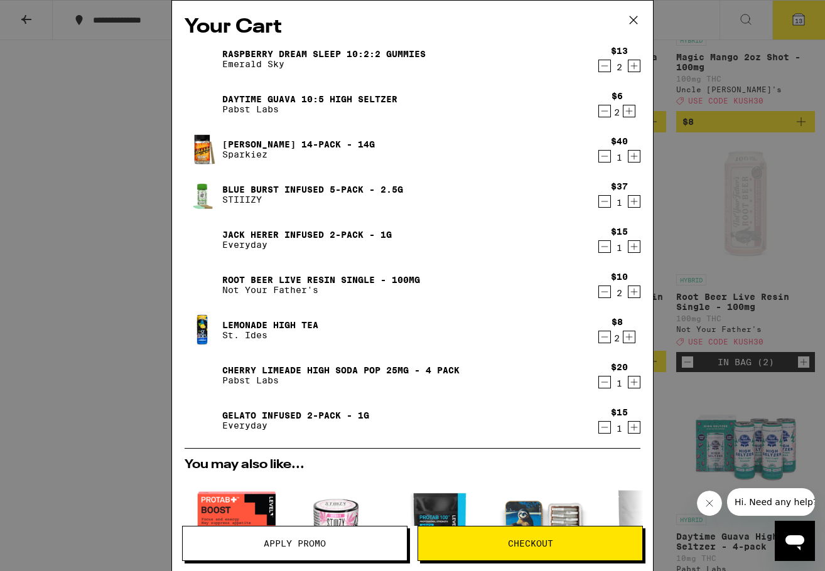
click at [632, 22] on icon at bounding box center [633, 20] width 19 height 19
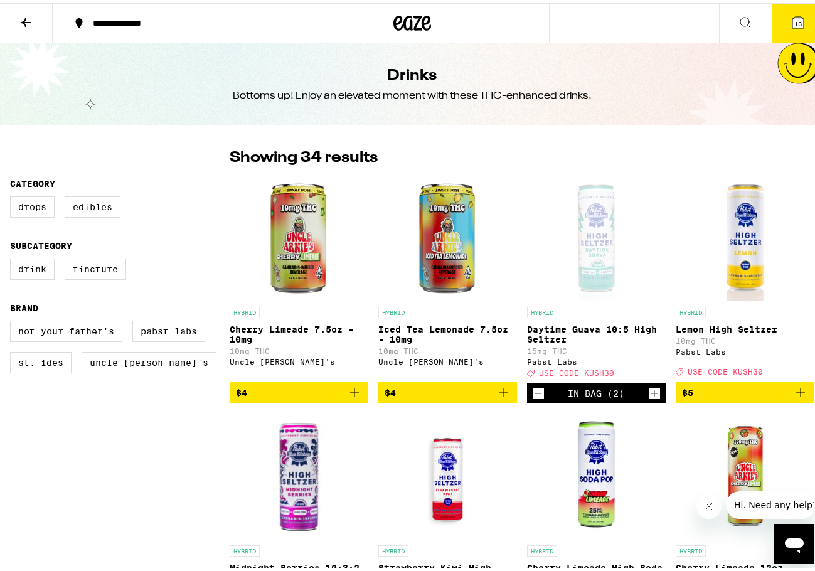
click at [21, 35] on button at bounding box center [26, 21] width 53 height 40
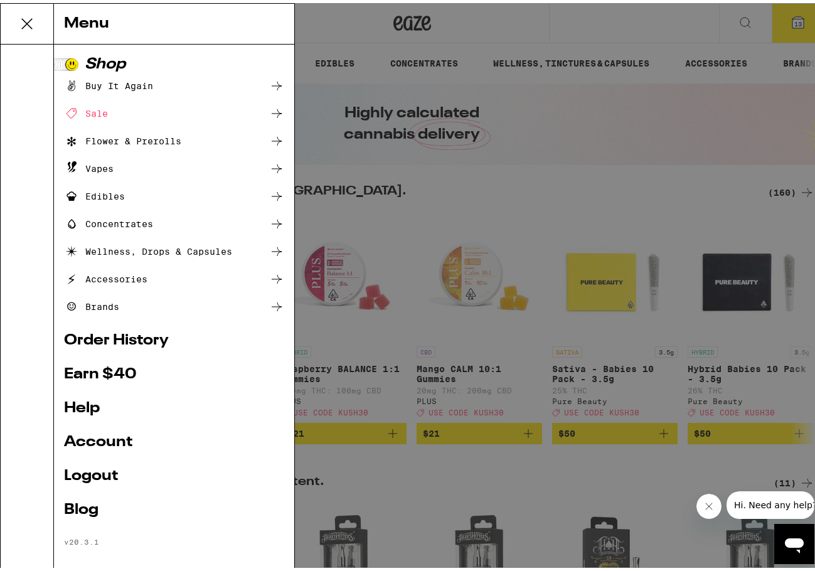
click at [137, 242] on div "Wellness, Drops & Capsules" at bounding box center [148, 248] width 168 height 15
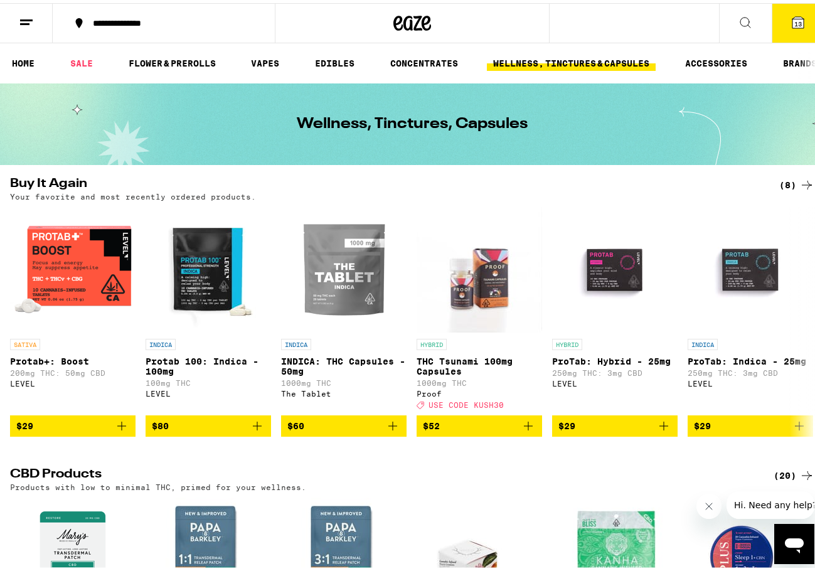
click at [780, 185] on div "(8)" at bounding box center [797, 182] width 35 height 15
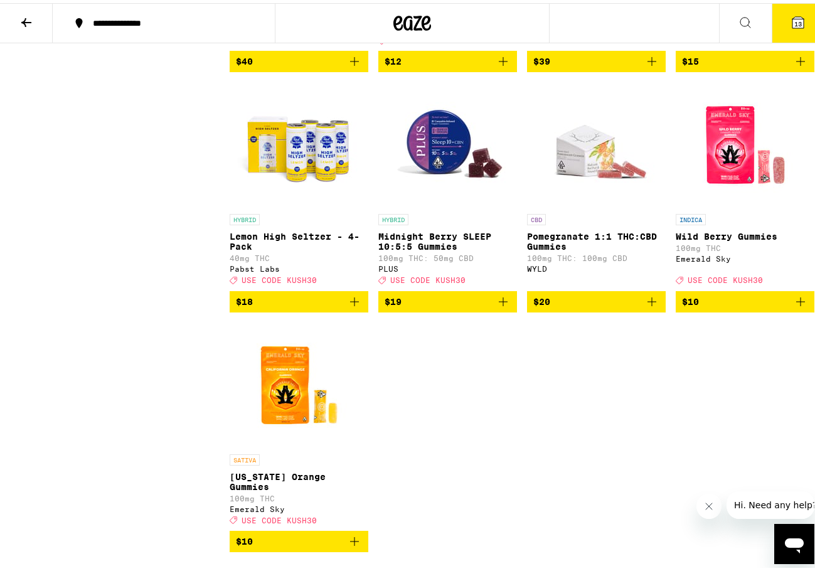
scroll to position [3452, 0]
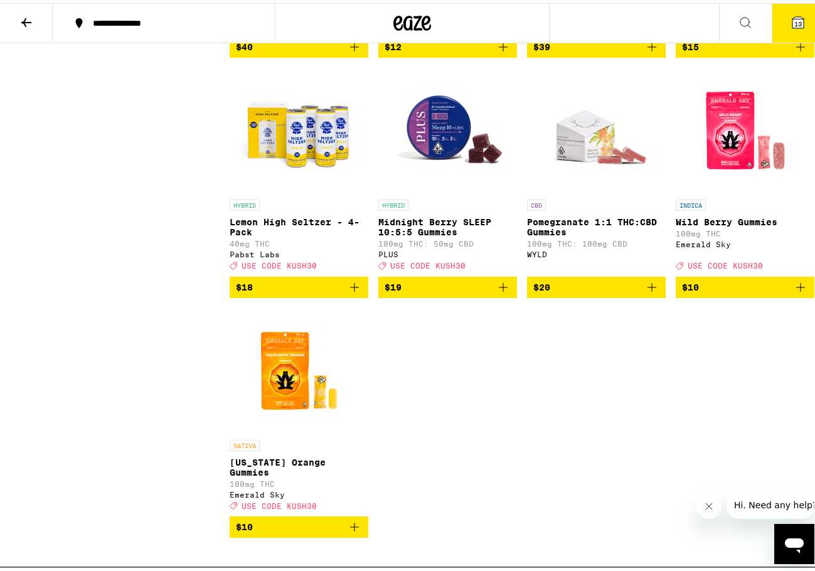
click at [793, 14] on icon at bounding box center [798, 19] width 11 height 11
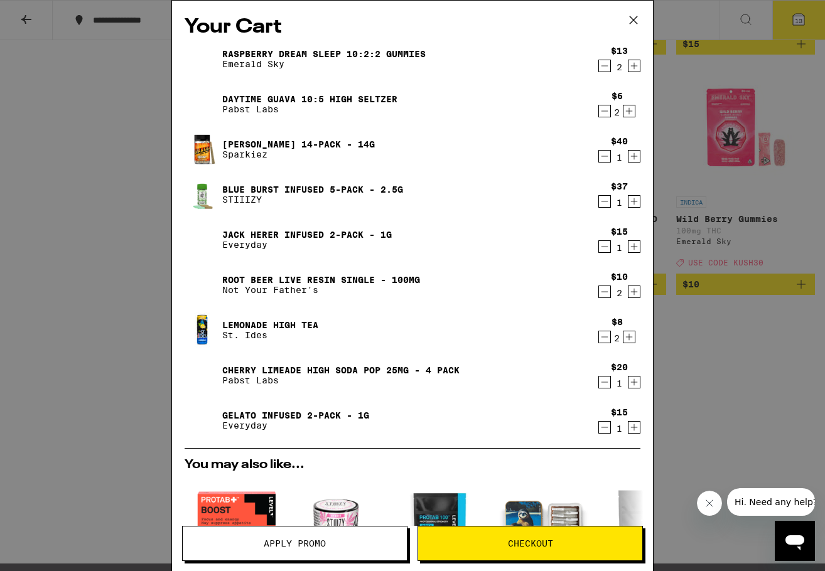
click at [599, 251] on icon "Decrement" at bounding box center [604, 246] width 11 height 15
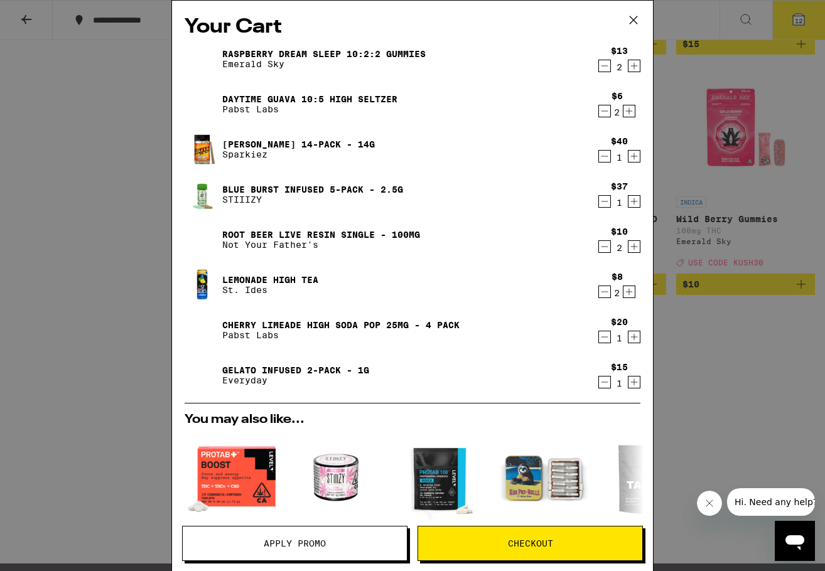
click at [638, 27] on icon at bounding box center [633, 20] width 19 height 19
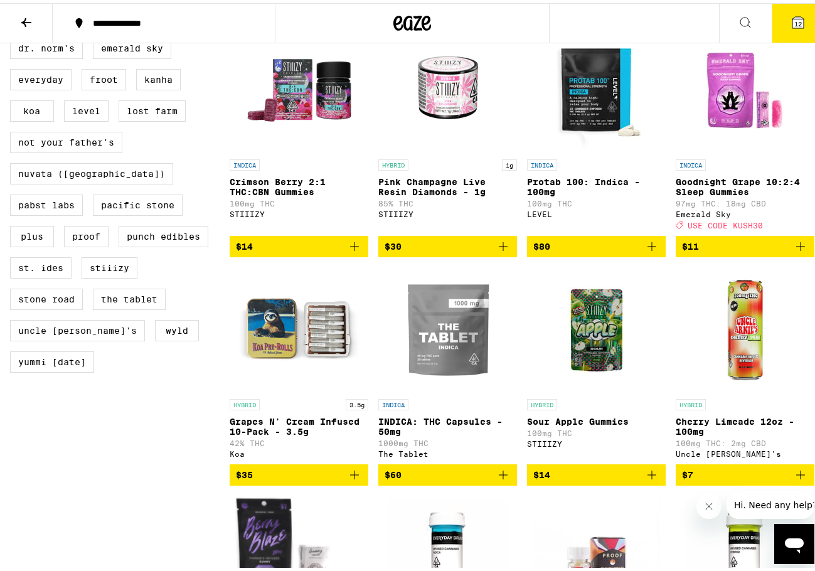
scroll to position [251, 0]
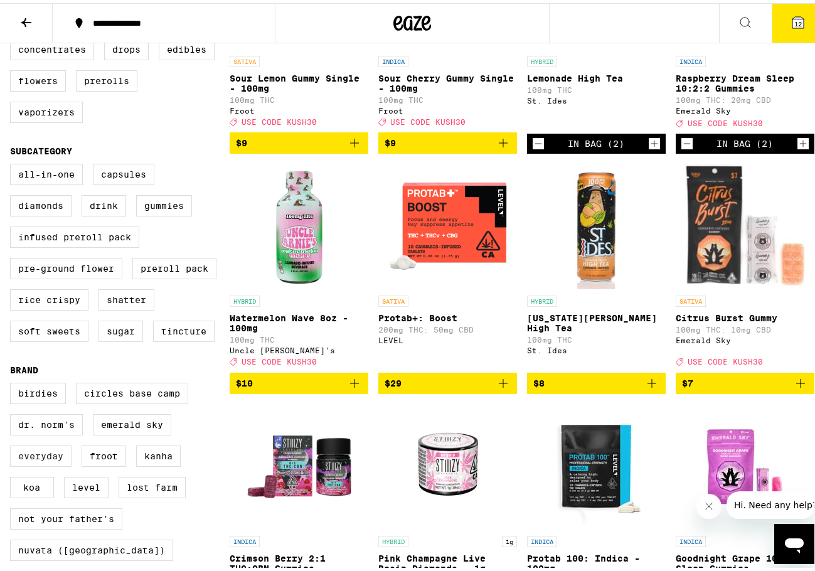
click at [46, 464] on label "Everyday" at bounding box center [41, 453] width 62 height 21
click at [13, 382] on input "Everyday" at bounding box center [13, 382] width 1 height 1
checkbox input "true"
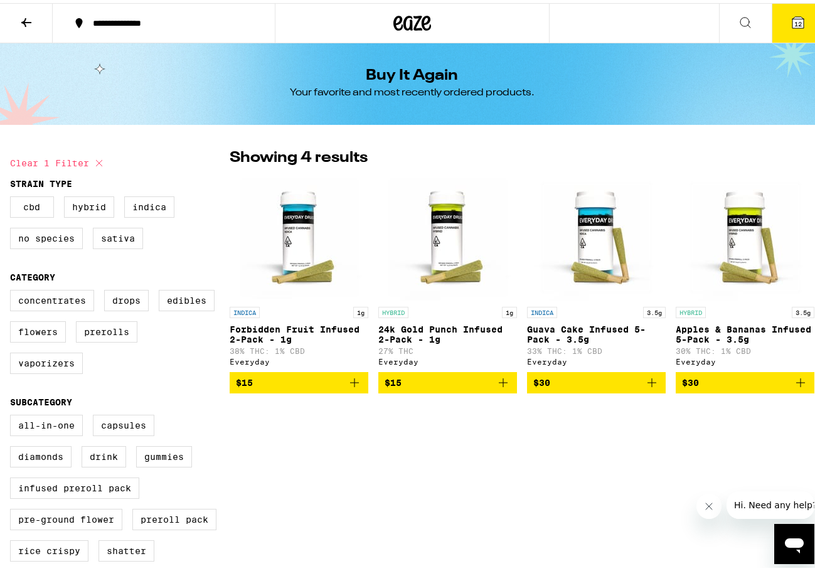
click at [40, 11] on button at bounding box center [26, 21] width 53 height 40
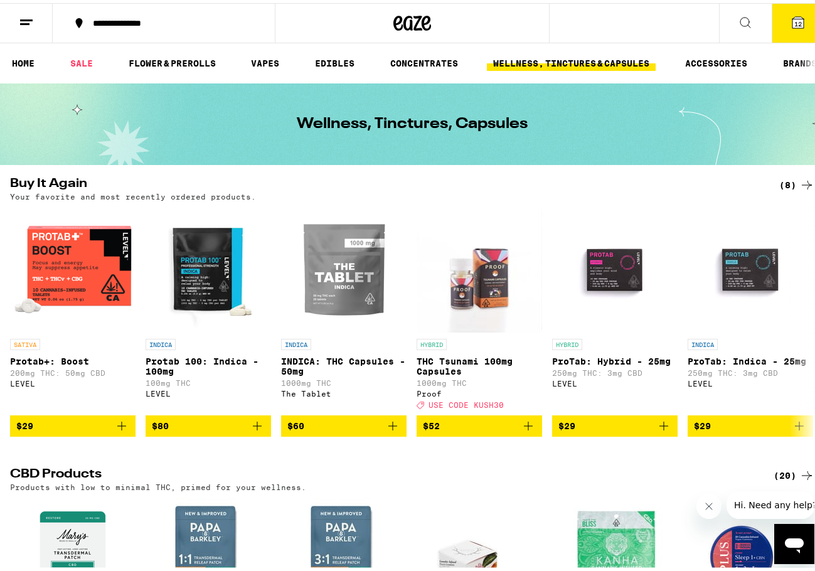
click at [795, 10] on button "12" at bounding box center [798, 20] width 53 height 39
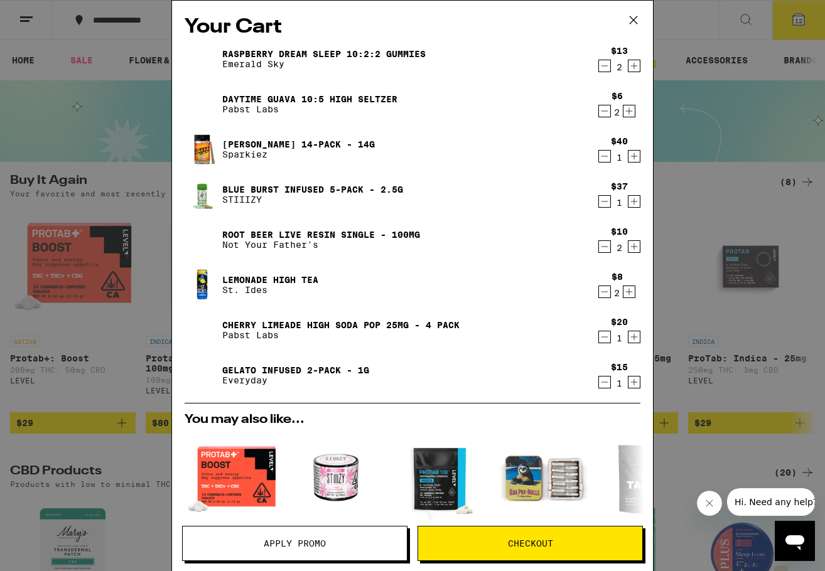
click at [298, 367] on link "Gelato Infused 2-Pack - 1g" at bounding box center [295, 370] width 147 height 10
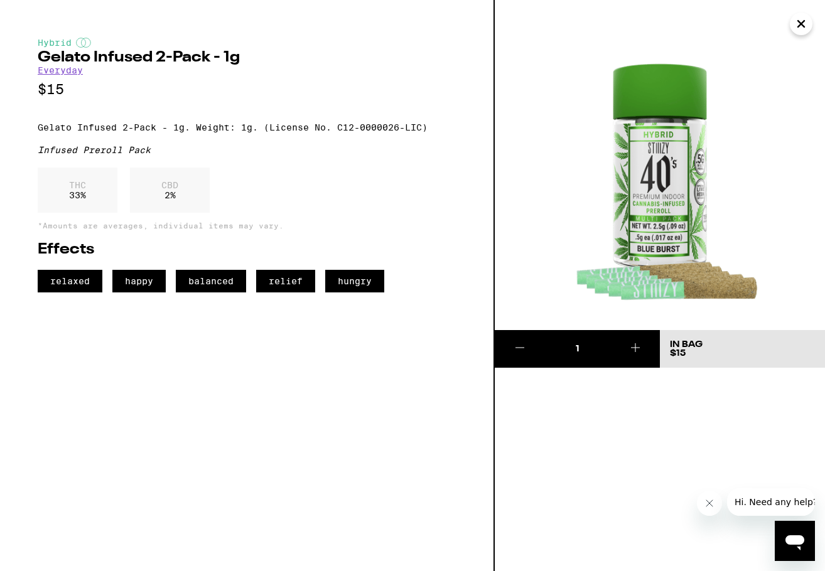
click at [69, 68] on link "Everyday" at bounding box center [60, 70] width 45 height 10
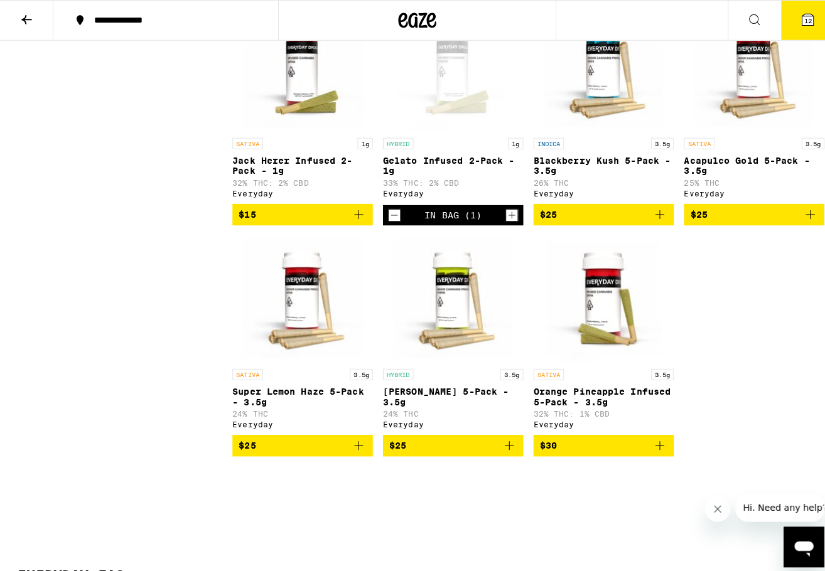
scroll to position [1318, 0]
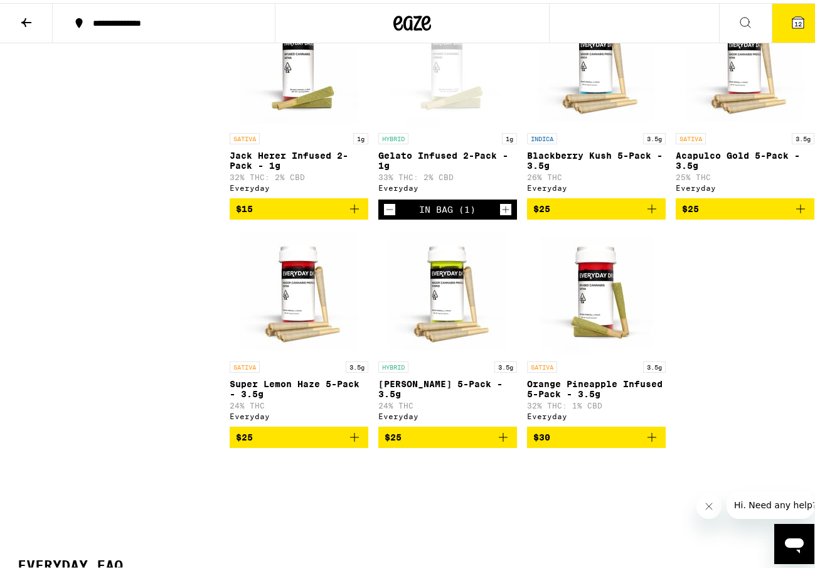
click at [358, 217] on button "$15" at bounding box center [299, 205] width 139 height 21
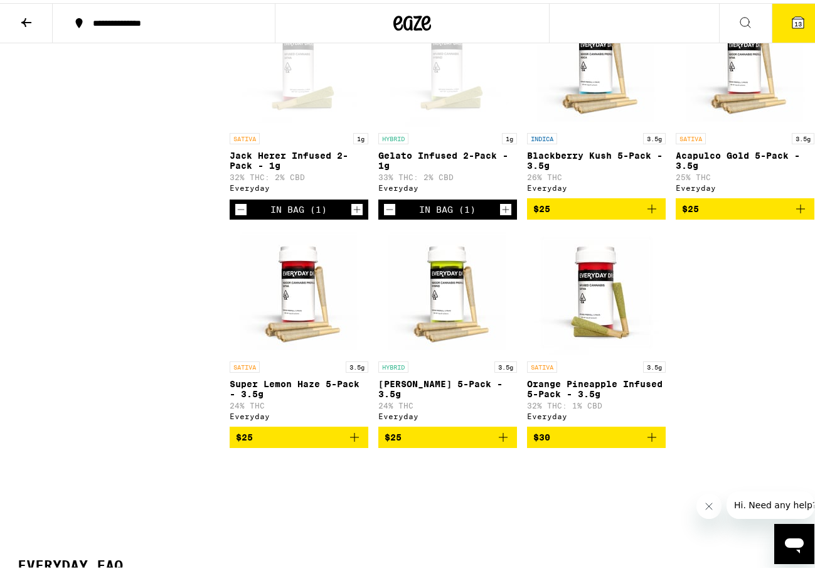
click at [806, 23] on button "13" at bounding box center [798, 20] width 53 height 39
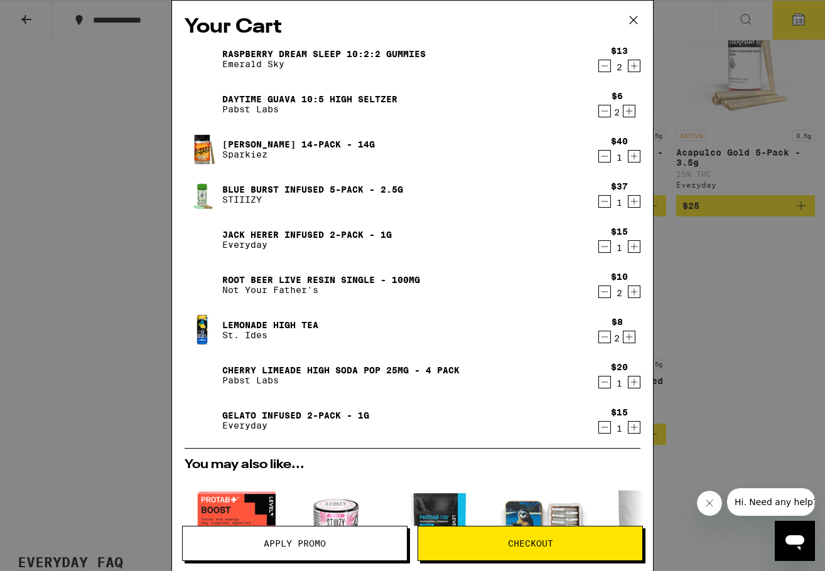
click at [599, 240] on icon "Decrement" at bounding box center [604, 246] width 11 height 15
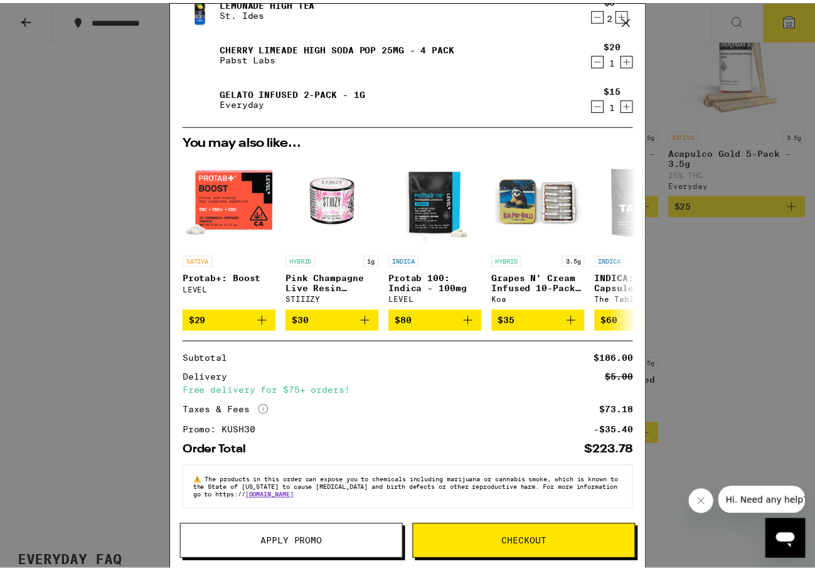
scroll to position [285, 0]
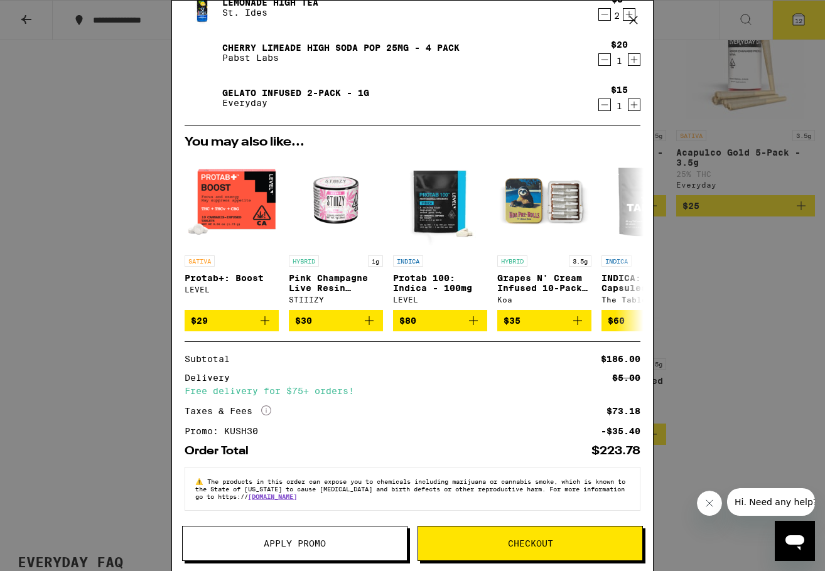
click at [276, 526] on button "Apply Promo" at bounding box center [294, 543] width 225 height 35
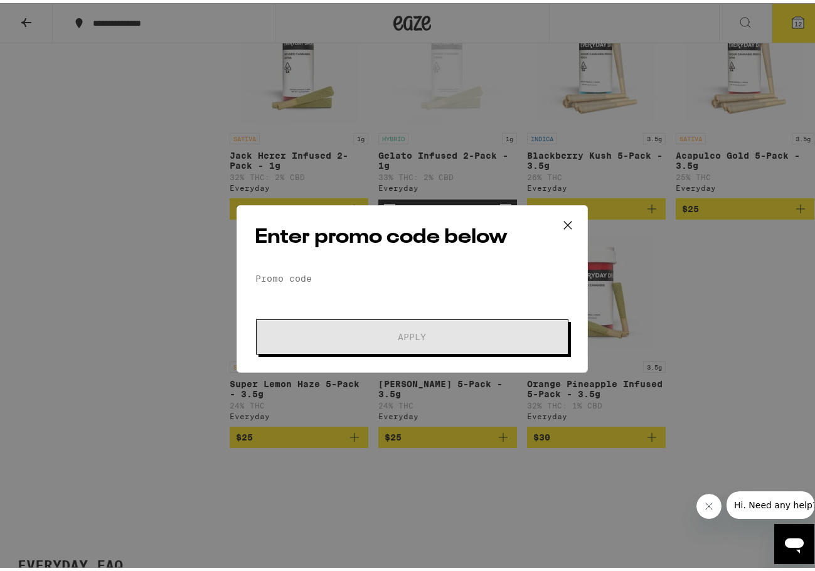
click at [380, 262] on div "Enter promo code below Promo Code Apply" at bounding box center [413, 286] width 352 height 168
click at [382, 263] on div "Enter promo code below Promo Code Apply" at bounding box center [413, 286] width 352 height 168
click at [384, 267] on input "Promo Code" at bounding box center [412, 275] width 315 height 19
click at [387, 271] on input "Promo Code" at bounding box center [412, 275] width 315 height 19
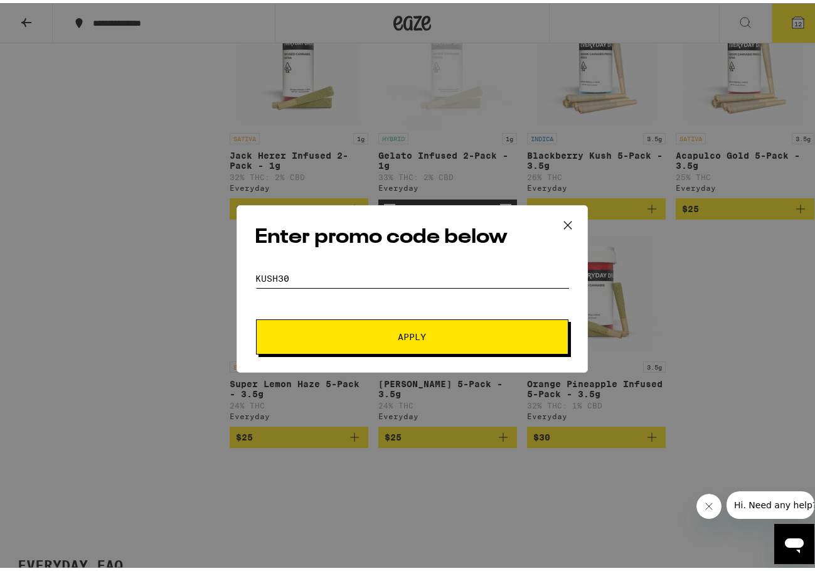
type input "kush30"
click at [362, 353] on div "Enter promo code below Promo Code kush30 Apply" at bounding box center [413, 286] width 352 height 168
click at [346, 348] on button "Apply" at bounding box center [412, 333] width 313 height 35
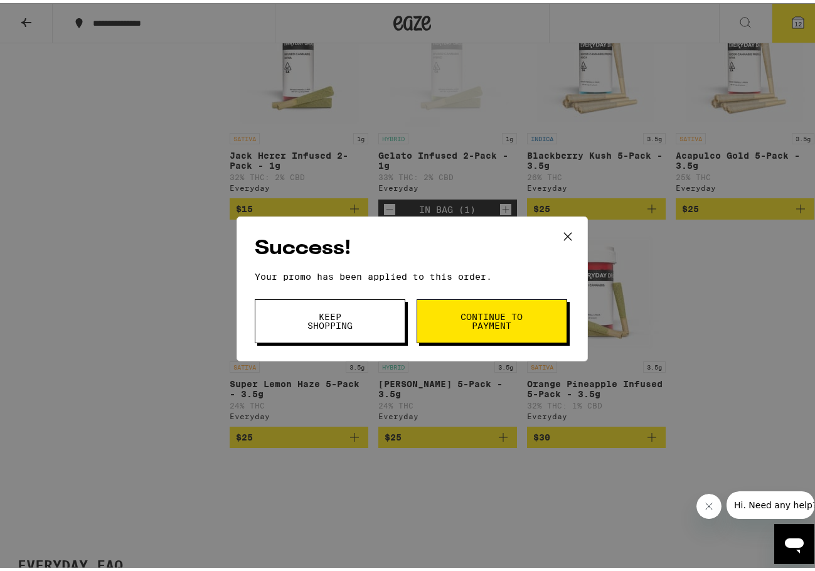
click at [495, 321] on span "Continue to payment" at bounding box center [492, 318] width 64 height 18
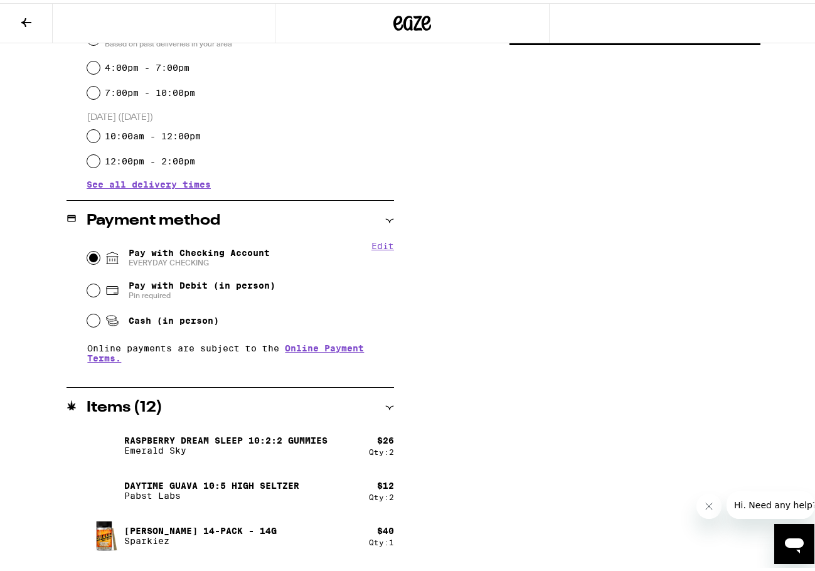
scroll to position [222, 0]
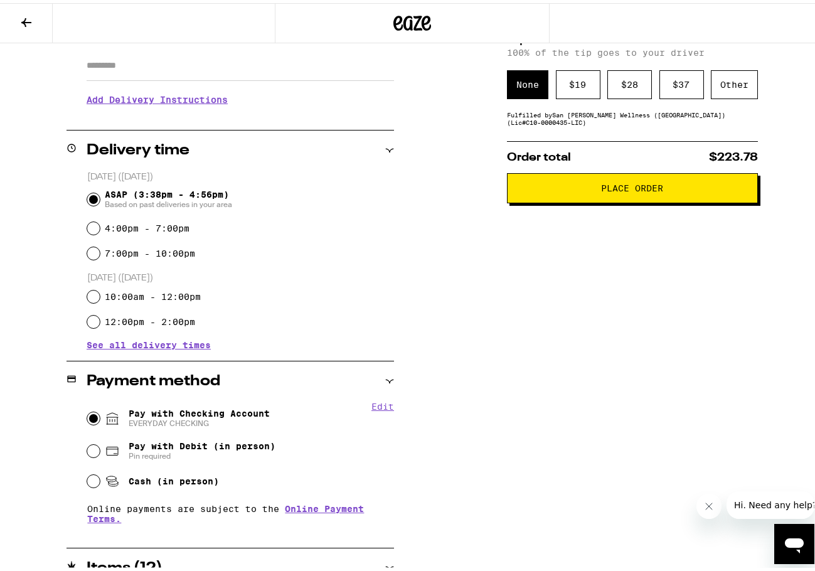
click at [616, 177] on button "Place Order" at bounding box center [632, 185] width 251 height 30
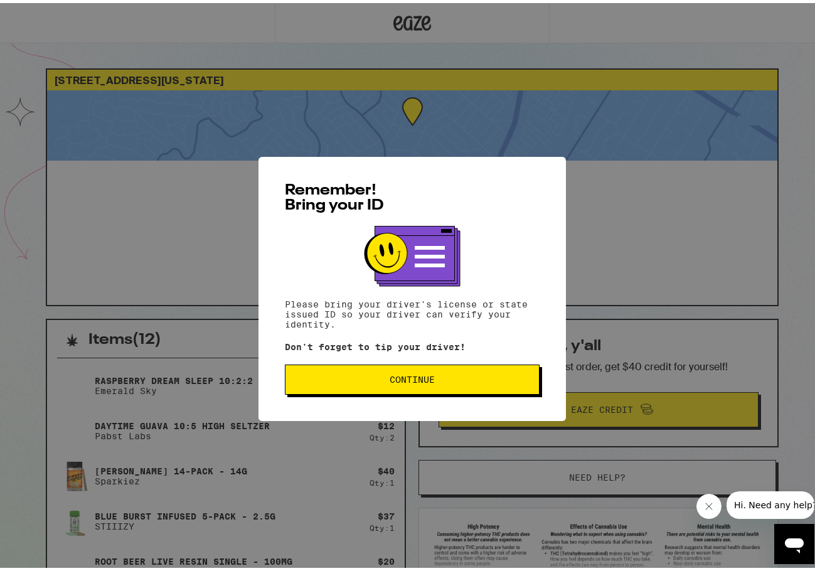
click at [346, 387] on button "Continue" at bounding box center [412, 377] width 255 height 30
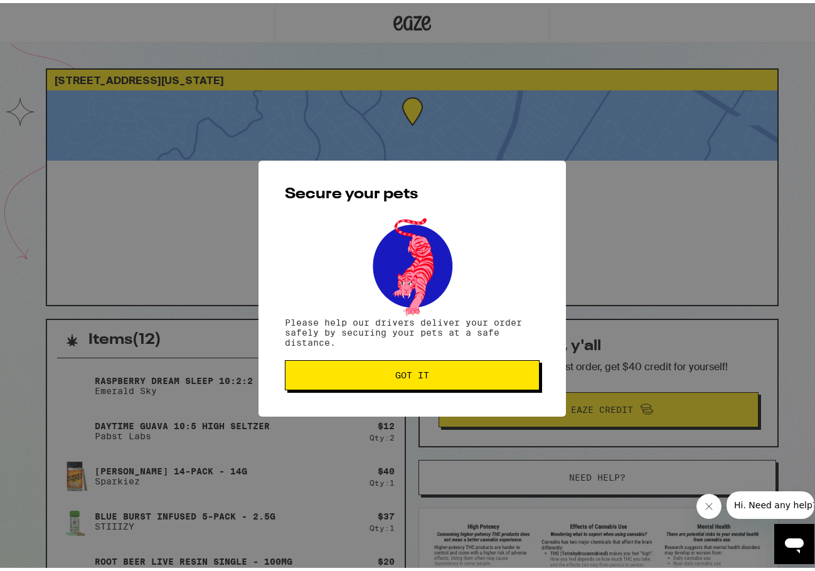
click at [355, 379] on button "Got it" at bounding box center [412, 372] width 255 height 30
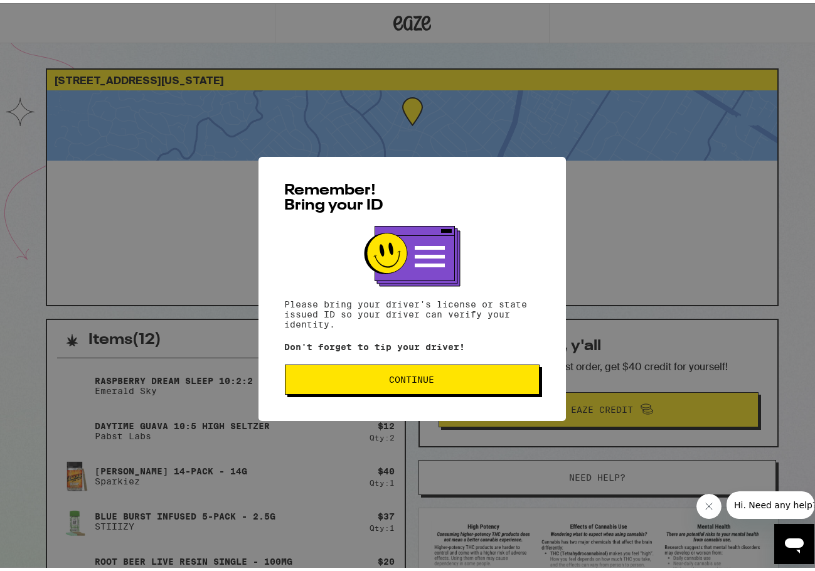
click at [403, 381] on span "Continue" at bounding box center [412, 376] width 45 height 9
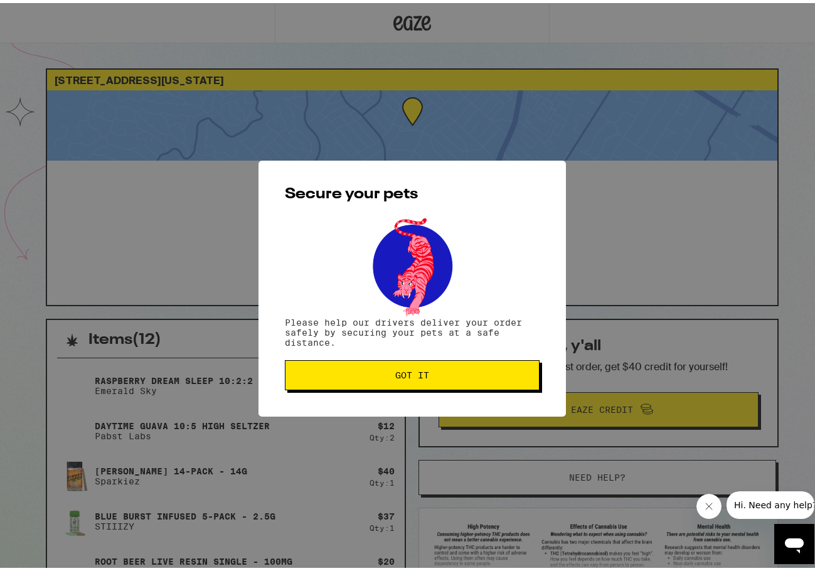
click at [403, 382] on button "Got it" at bounding box center [412, 372] width 255 height 30
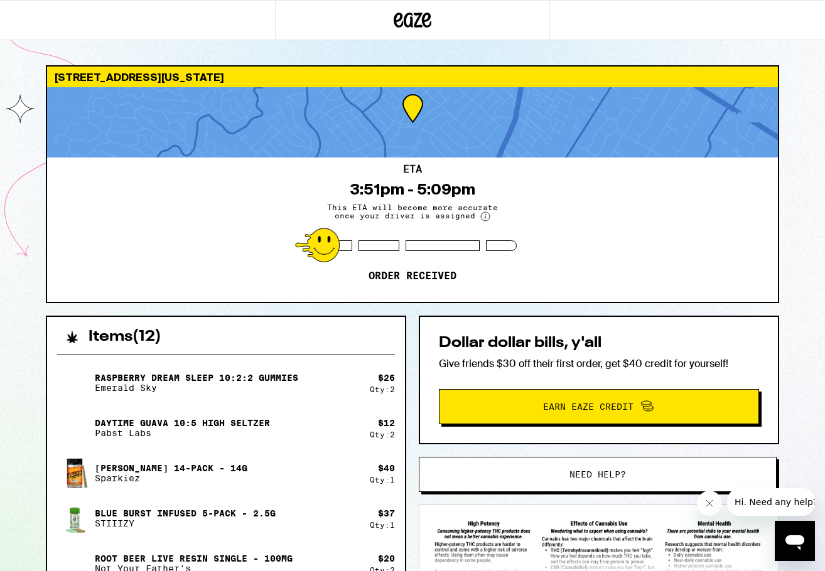
click at [233, 259] on div "ETA 3:51pm - 5:09pm This ETA will become more accurate once your driver is assi…" at bounding box center [412, 230] width 731 height 144
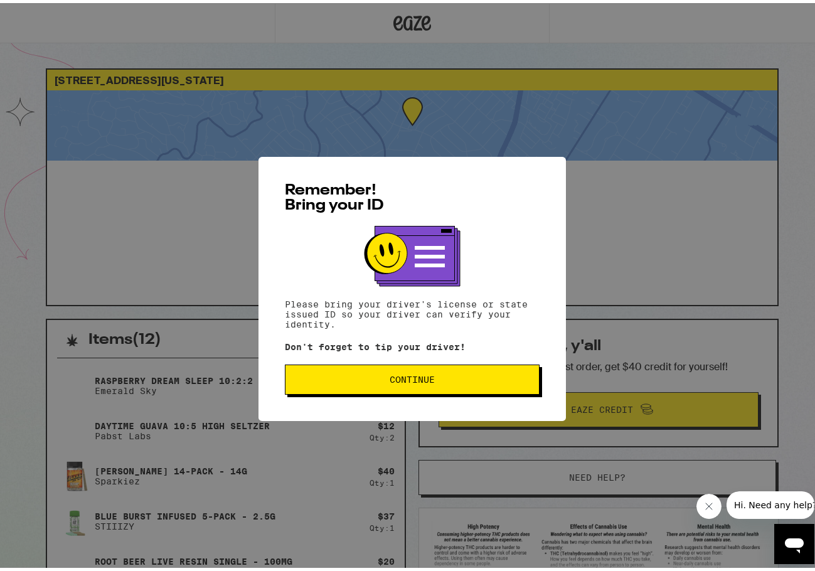
click at [409, 367] on button "Continue" at bounding box center [412, 377] width 255 height 30
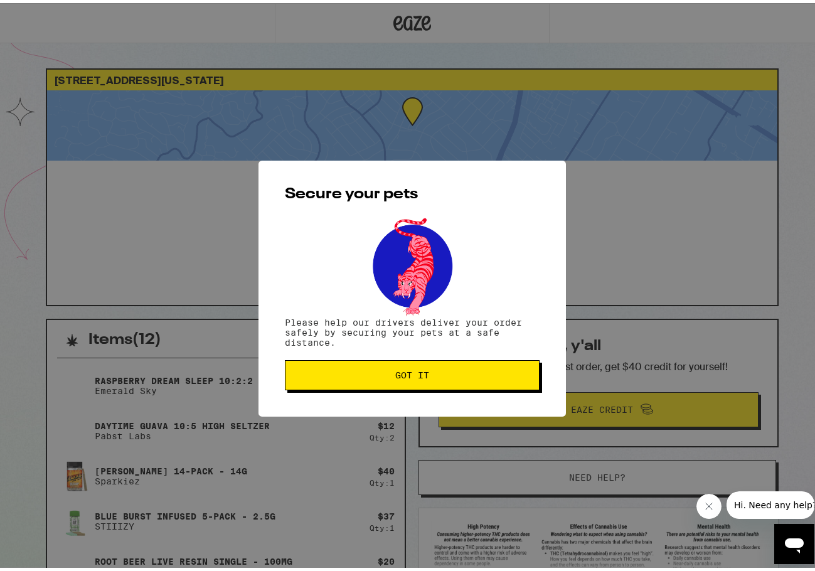
click at [412, 377] on span "Got it" at bounding box center [412, 372] width 34 height 9
